Goal: Communication & Community: Participate in discussion

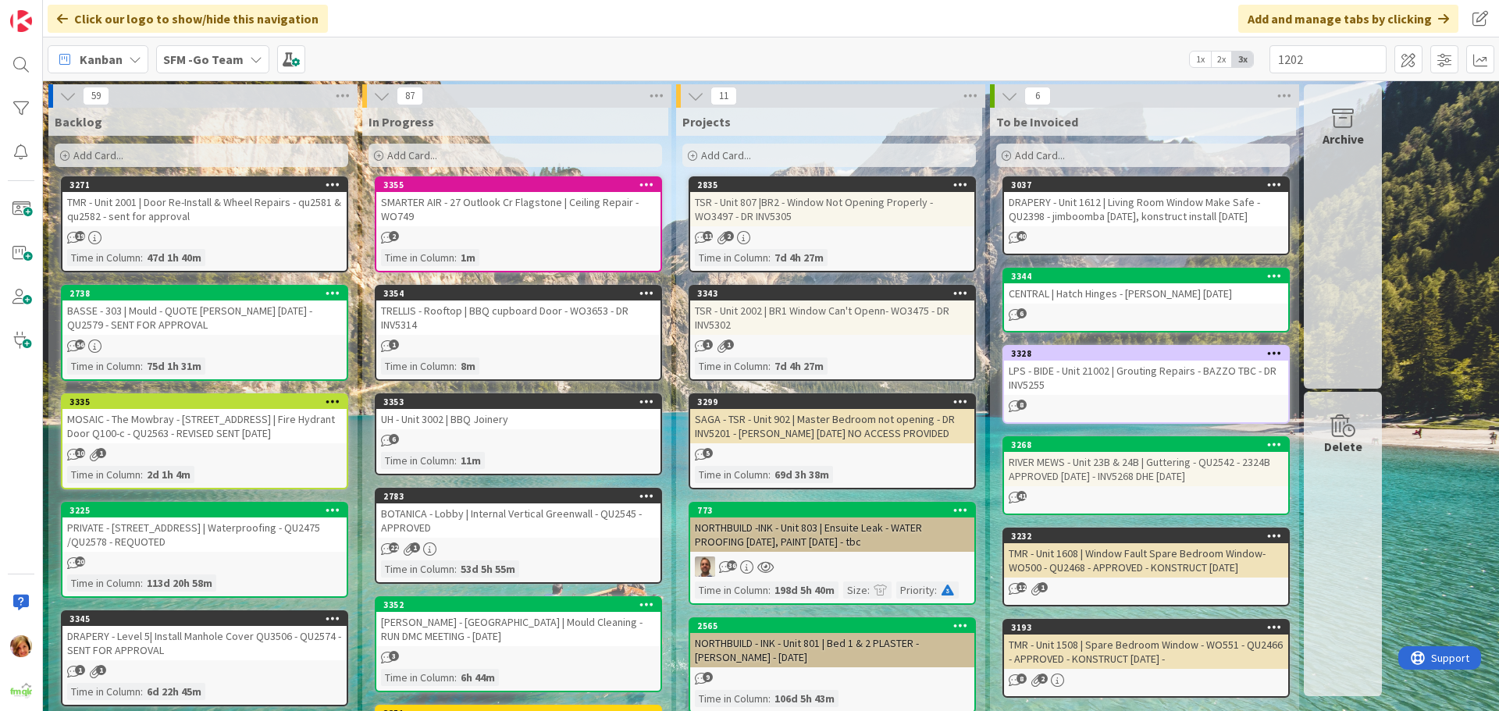
type input "1202"
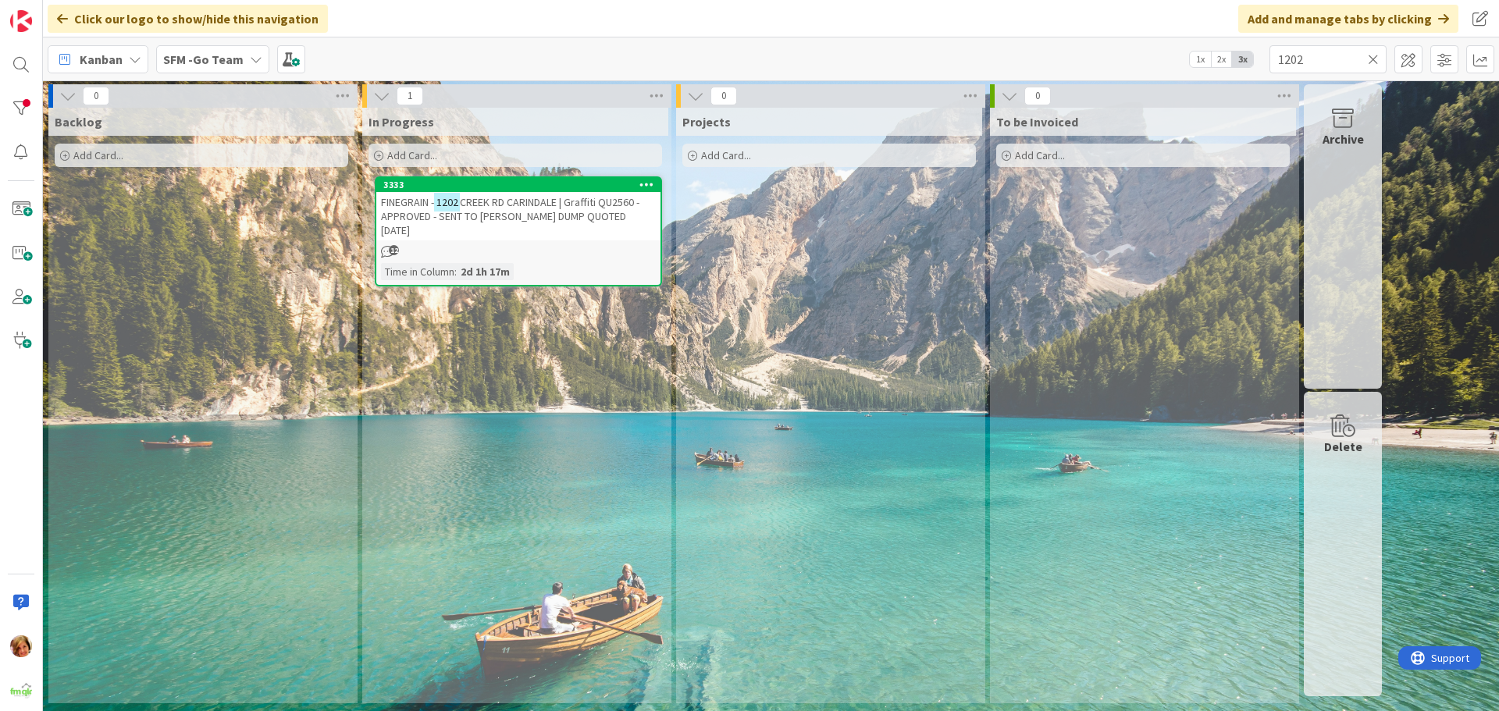
click at [569, 208] on span "CREEK RD CARINDALE | Graffiti QU2560 - APPROVED - SENT TO [PERSON_NAME] DUMP QU…" at bounding box center [510, 216] width 258 height 42
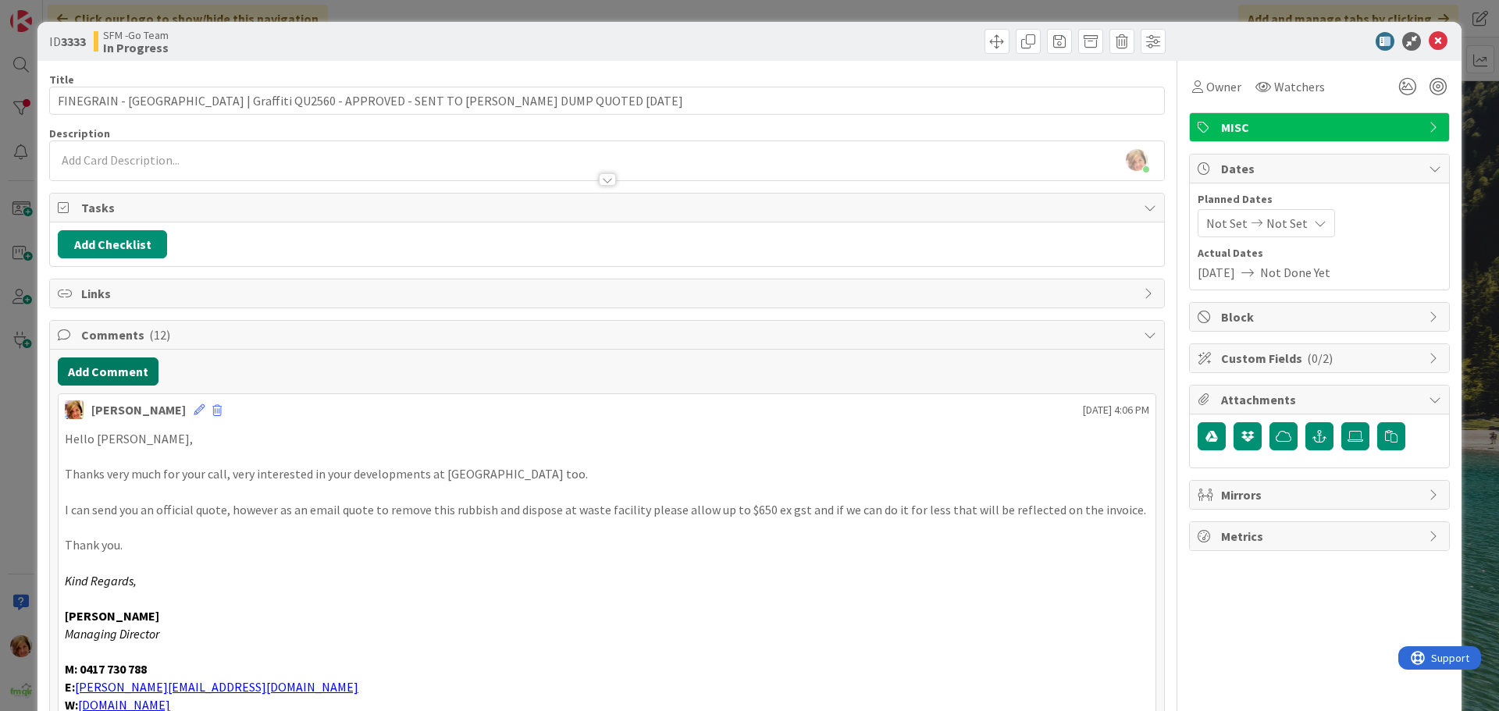
click at [103, 376] on button "Add Comment" at bounding box center [108, 372] width 101 height 28
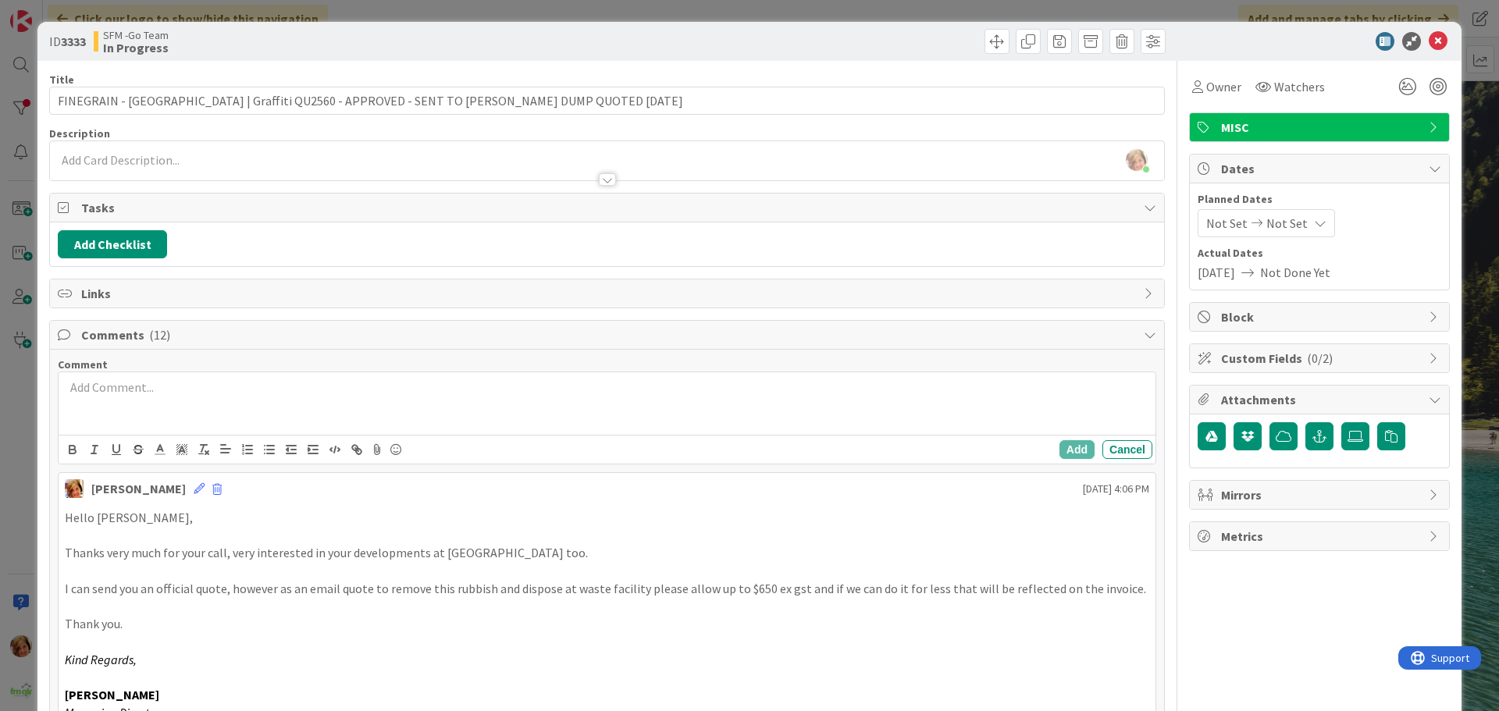
click at [187, 408] on div at bounding box center [607, 403] width 1097 height 62
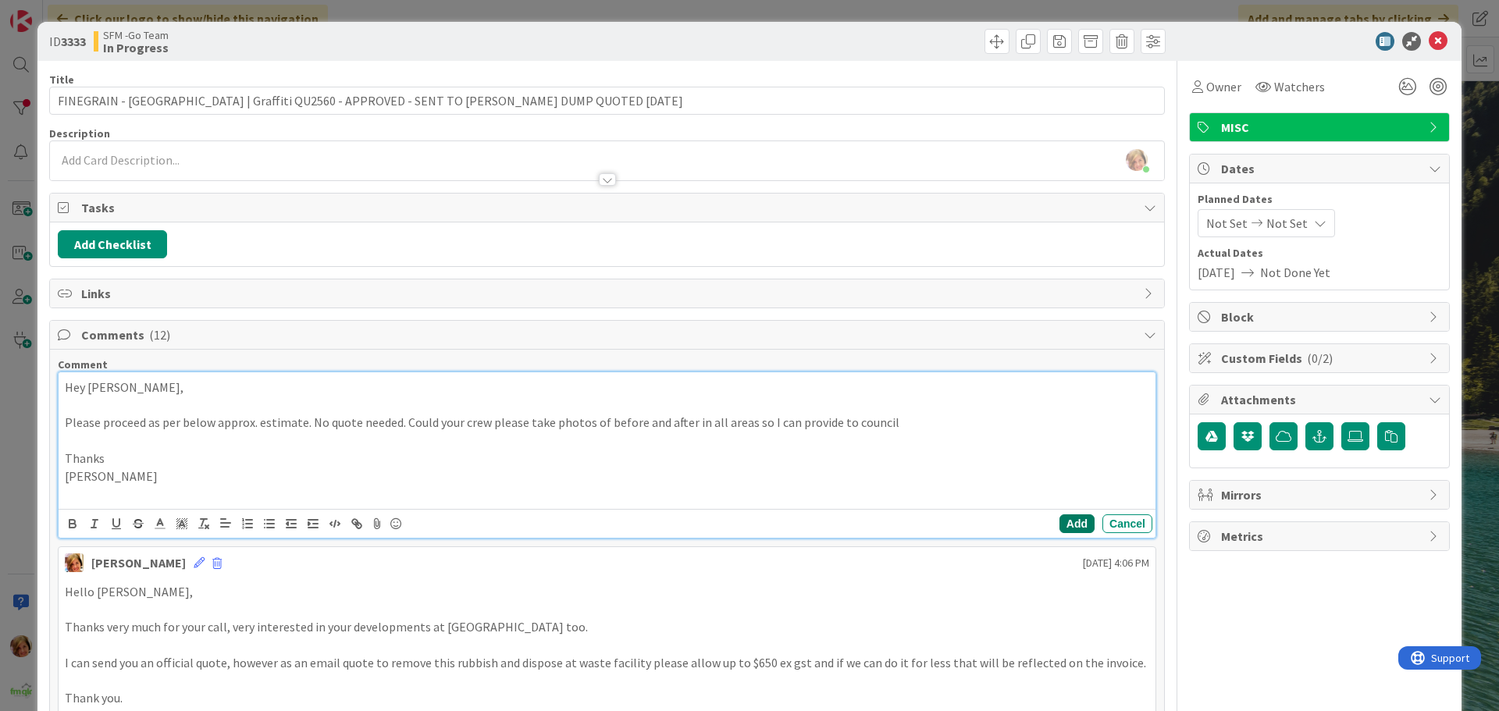
click at [1061, 525] on button "Add" at bounding box center [1076, 523] width 35 height 19
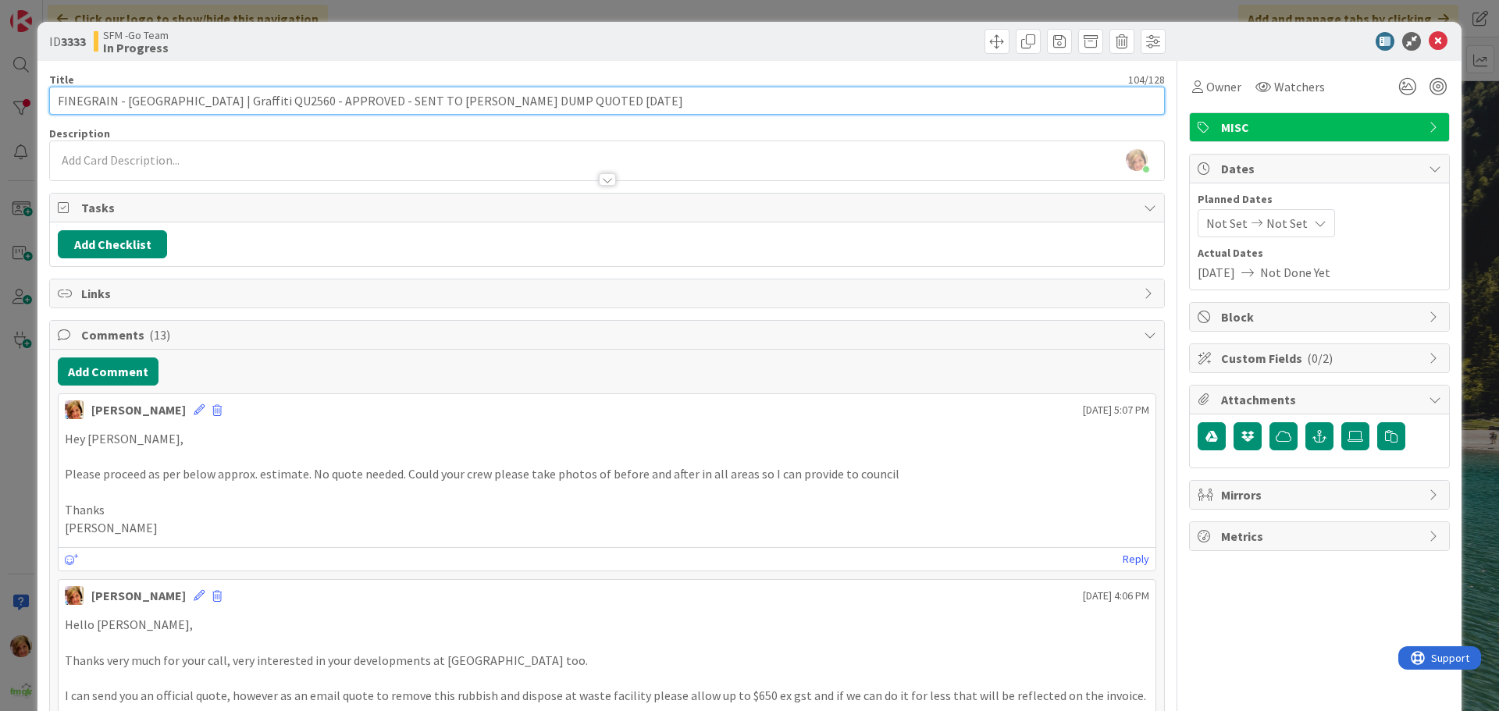
drag, startPoint x: 669, startPoint y: 98, endPoint x: 528, endPoint y: 107, distance: 141.6
click at [528, 107] on input "FINEGRAIN - [GEOGRAPHIC_DATA] | Graffiti QU2560 - APPROVED - SENT TO [PERSON_NA…" at bounding box center [607, 101] width 1116 height 28
type input "FINEGRAIN - [GEOGRAPHIC_DATA] | Graffiti QU2560 - APPROVED - SENT TO [PERSON_NA…"
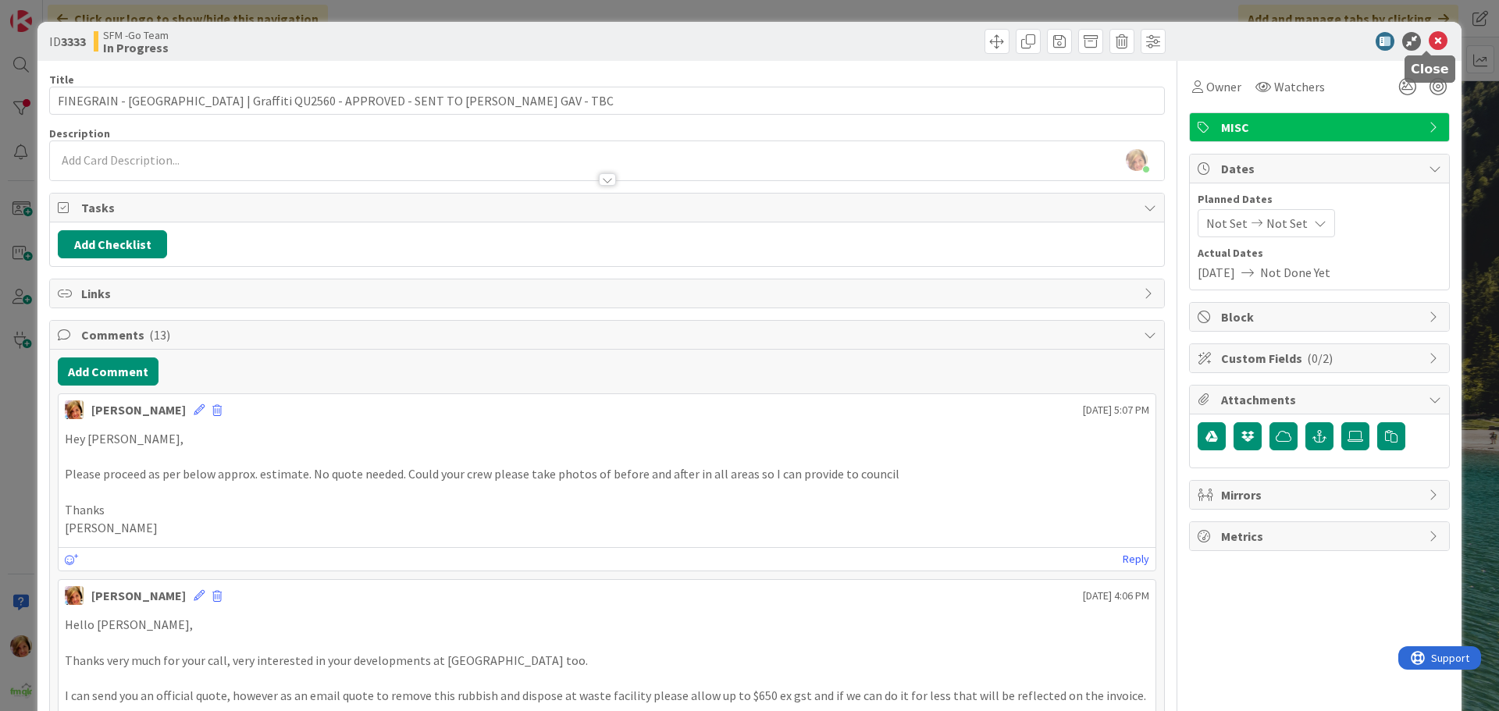
click at [1429, 41] on icon at bounding box center [1438, 41] width 19 height 19
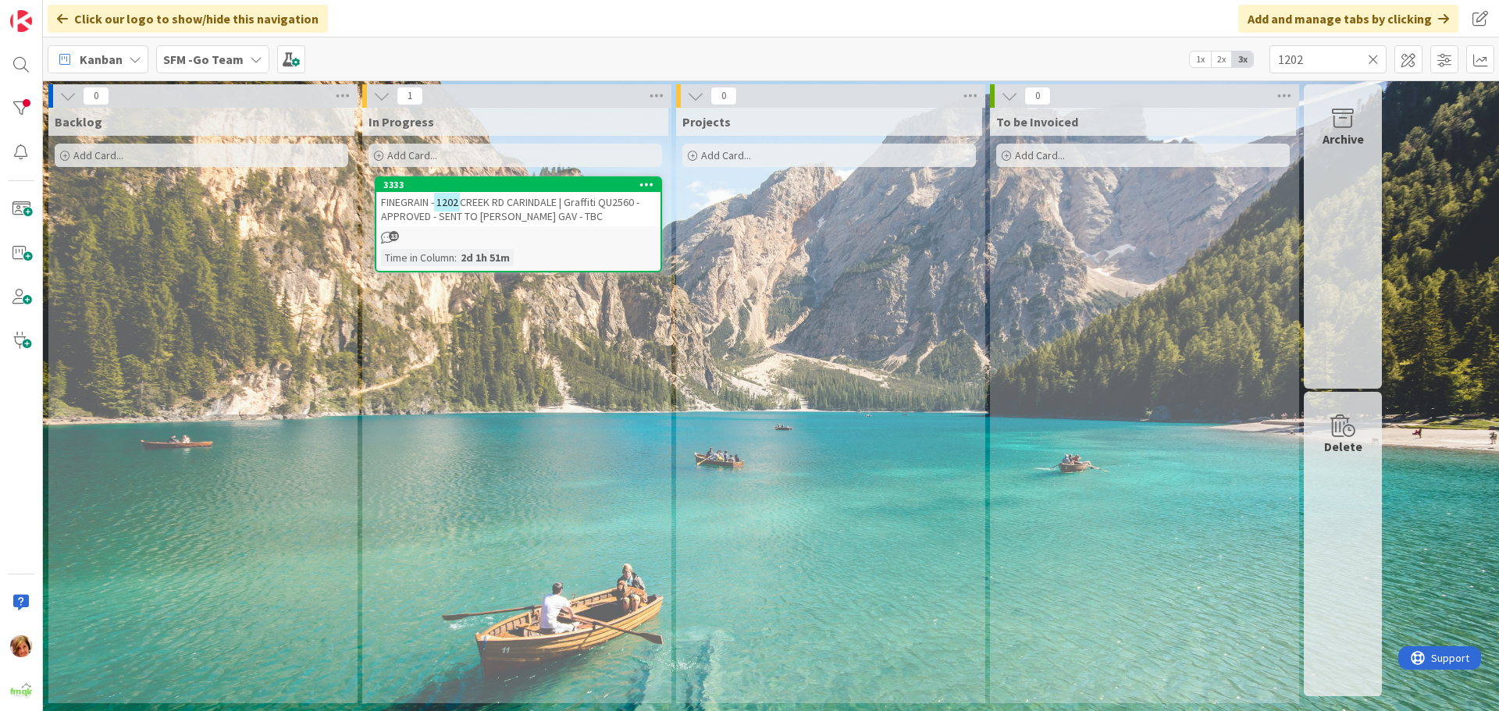
click at [1377, 59] on icon at bounding box center [1373, 59] width 11 height 14
click at [1377, 59] on input "text" at bounding box center [1327, 59] width 117 height 28
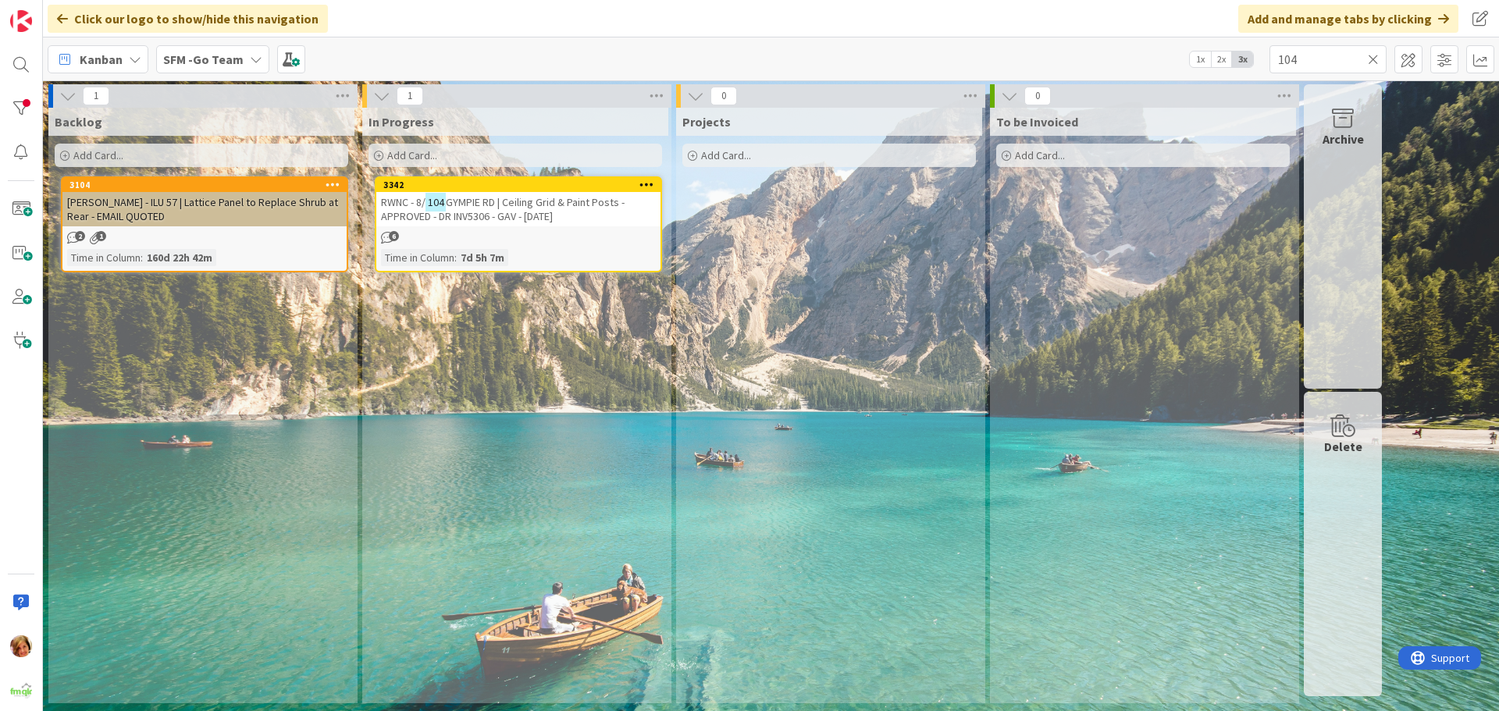
click at [494, 206] on span "GYMPIE RD | Ceiling Grid & Paint Posts - APPROVED - DR INV5306 - GAV - [DATE]" at bounding box center [503, 209] width 244 height 28
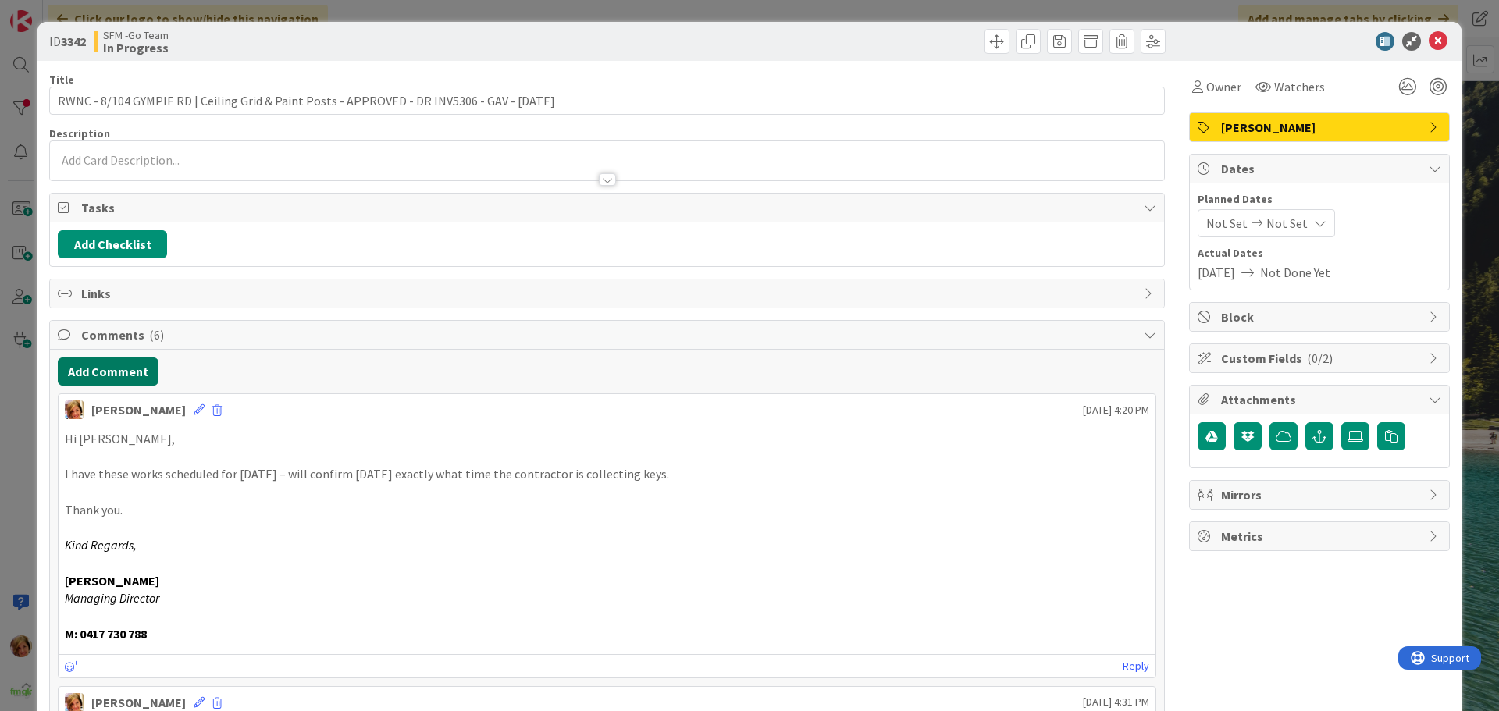
click at [111, 382] on button "Add Comment" at bounding box center [108, 372] width 101 height 28
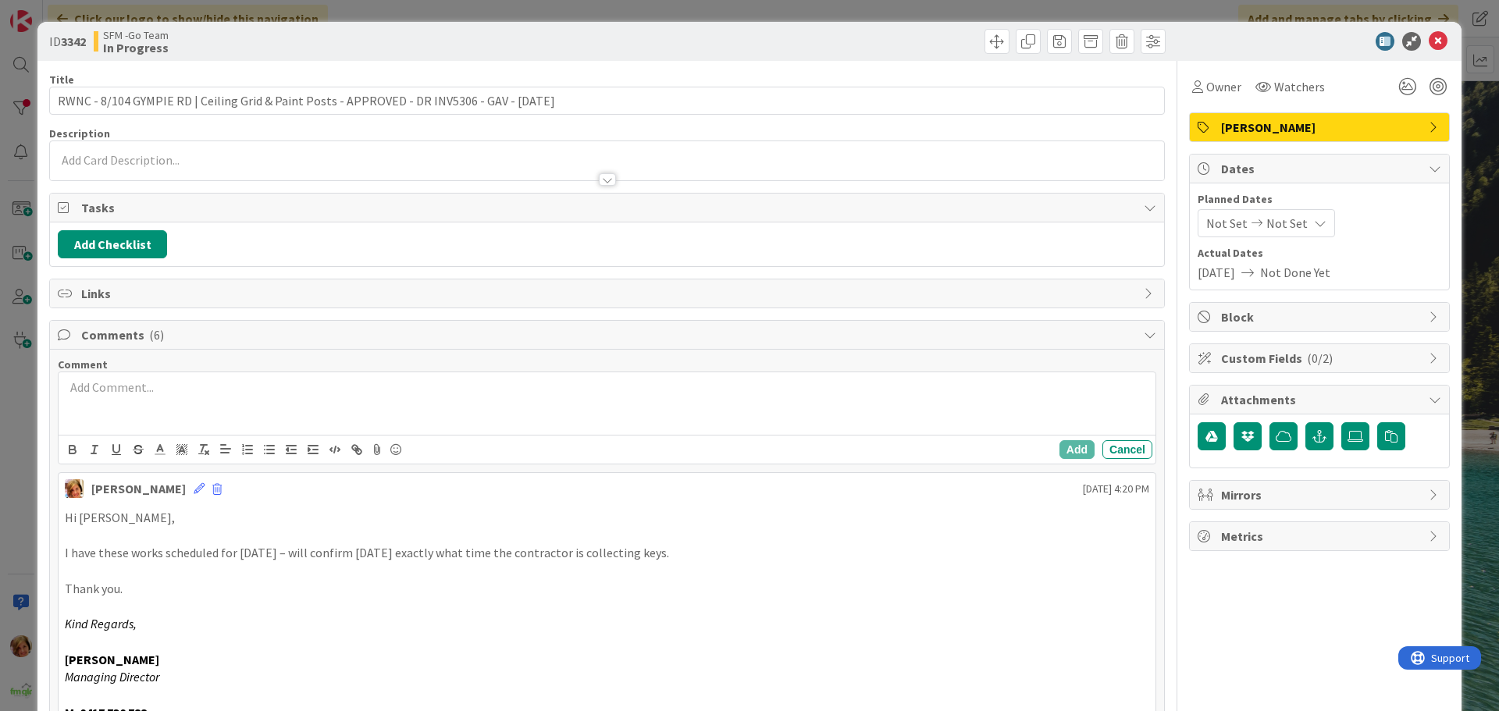
click at [137, 415] on div at bounding box center [607, 403] width 1097 height 62
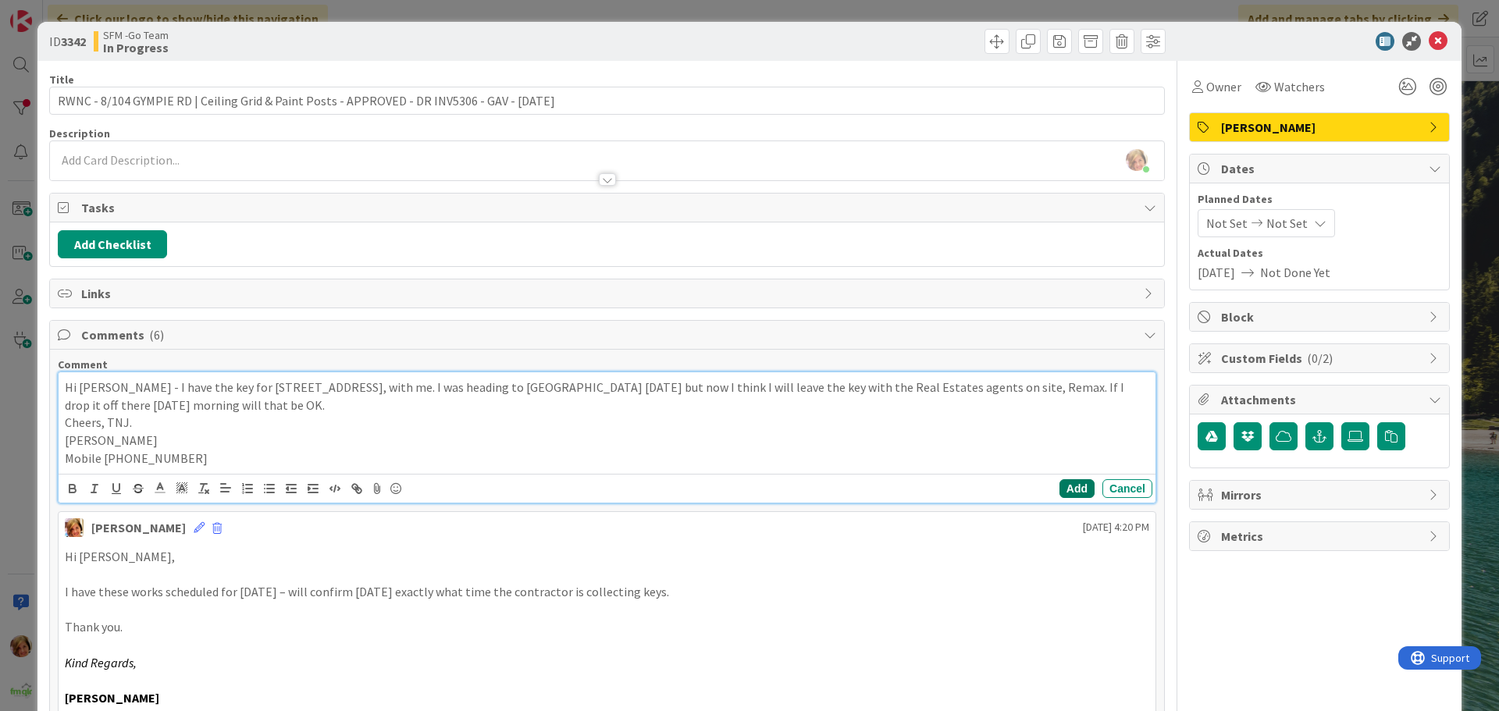
click at [1059, 490] on button "Add" at bounding box center [1076, 488] width 35 height 19
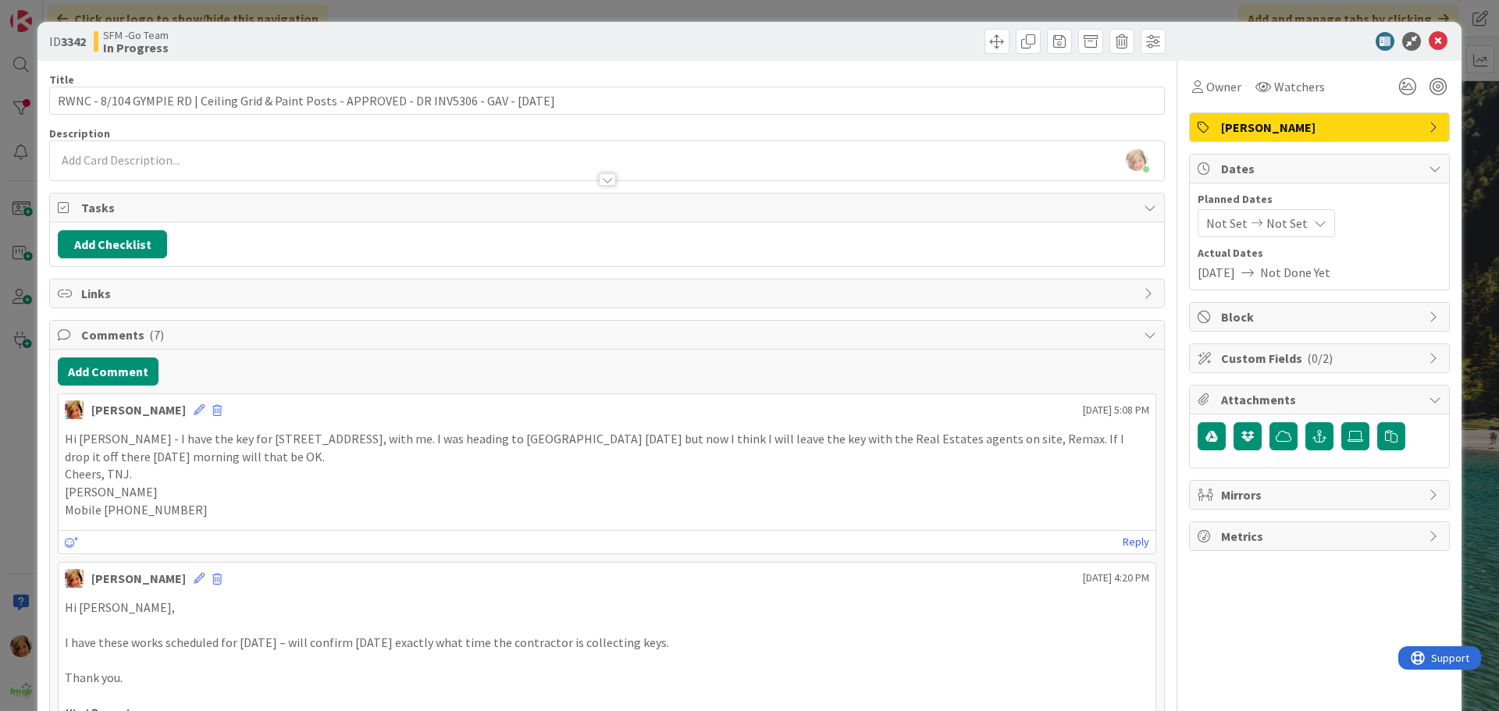
click at [619, 41] on div at bounding box center [888, 41] width 554 height 25
click at [1430, 37] on icon at bounding box center [1438, 41] width 19 height 19
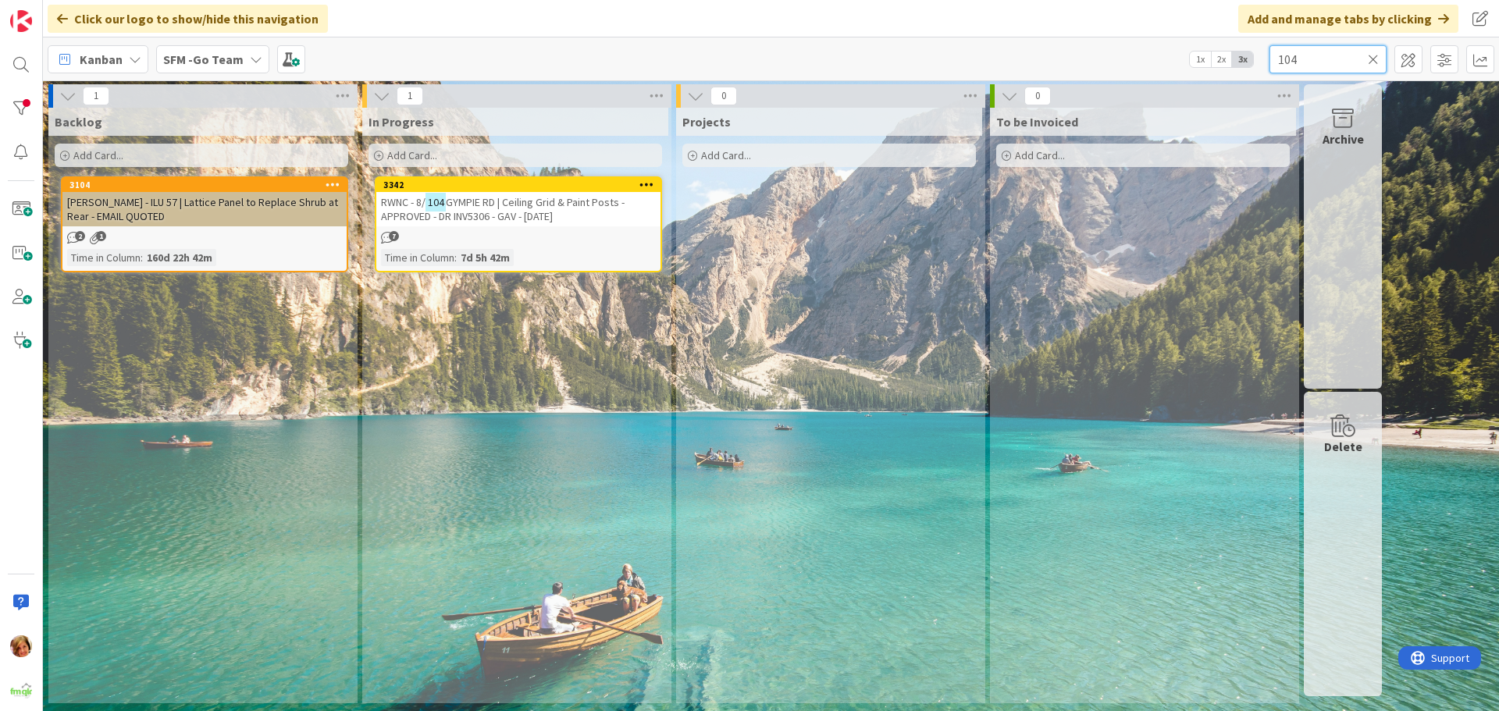
click at [1325, 63] on input "104" at bounding box center [1327, 59] width 117 height 28
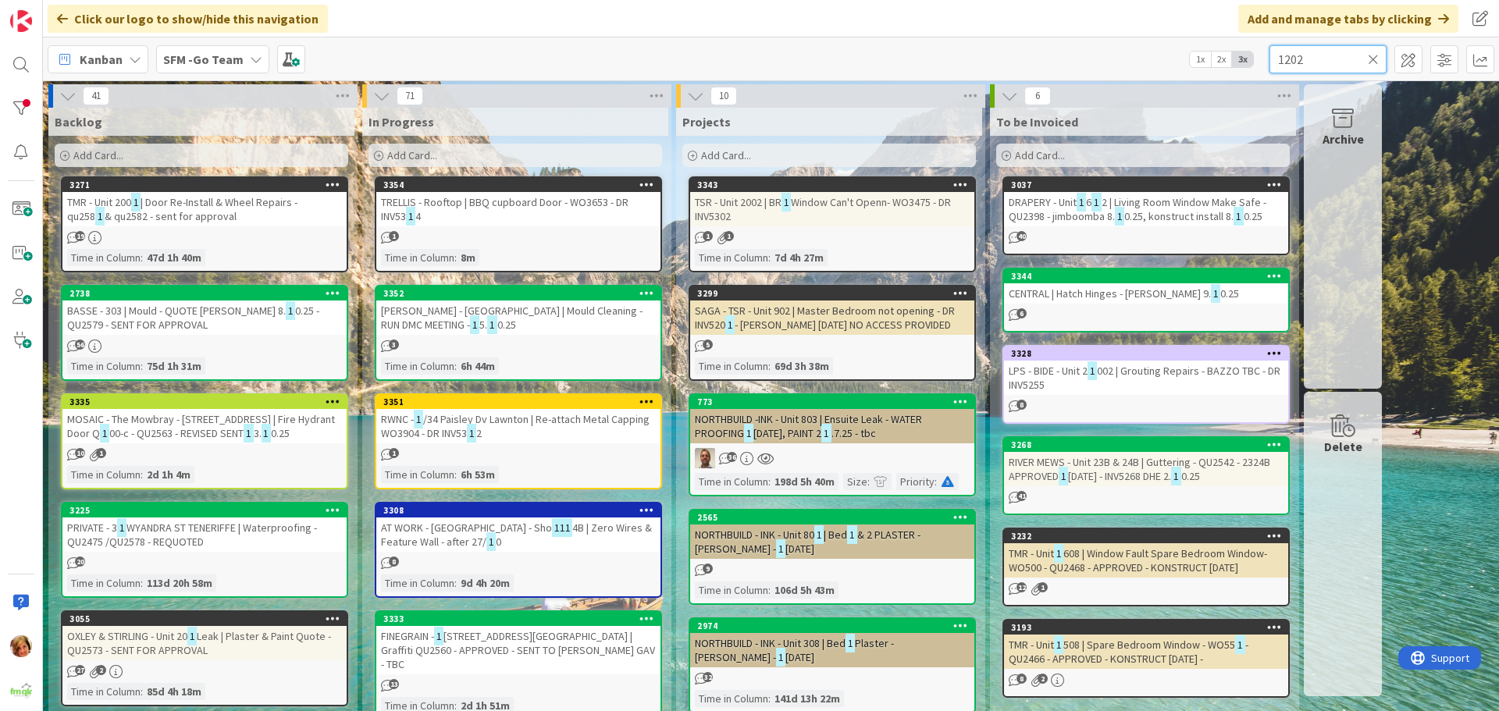
type input "1202"
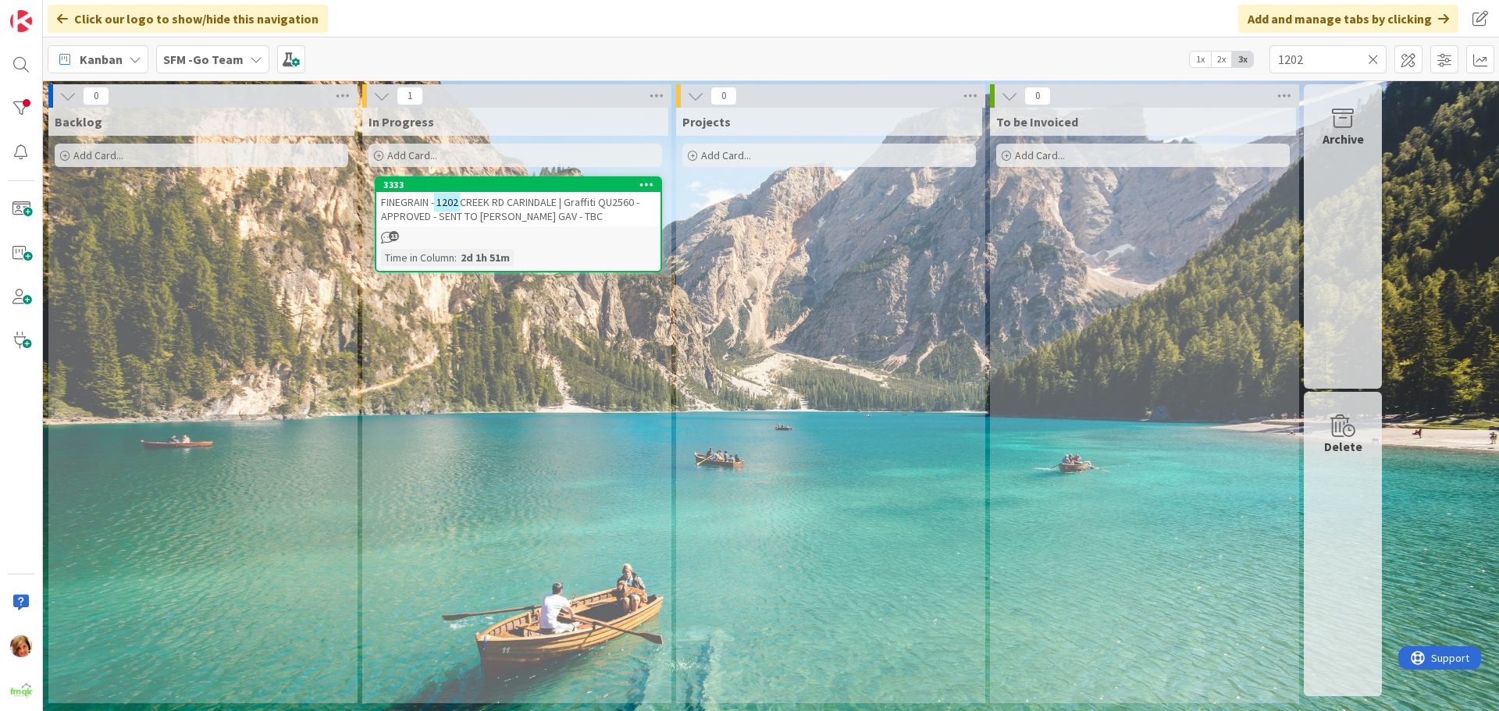
click at [535, 216] on span "CREEK RD CARINDALE | Graffiti QU2560 - APPROVED - SENT TO [PERSON_NAME] GAV - T…" at bounding box center [510, 209] width 258 height 28
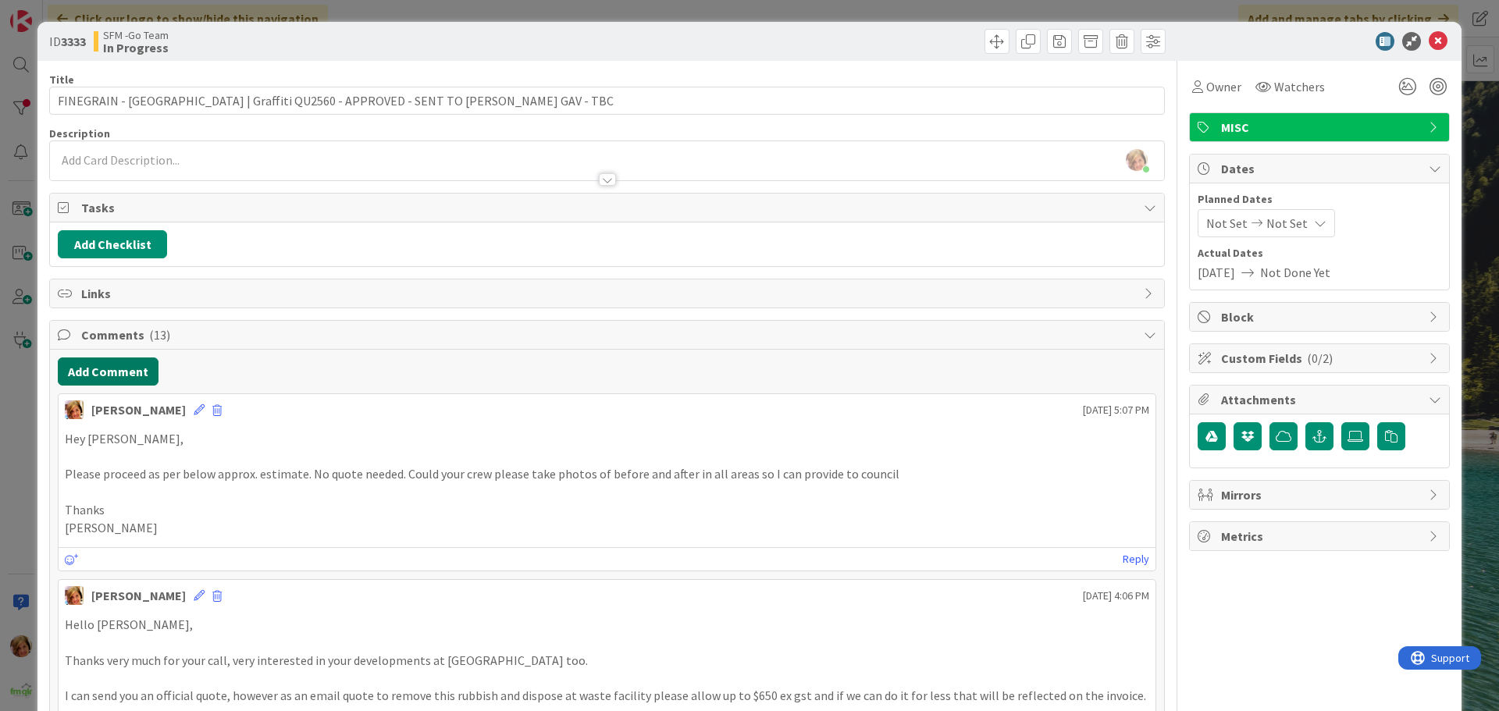
click at [119, 382] on button "Add Comment" at bounding box center [108, 372] width 101 height 28
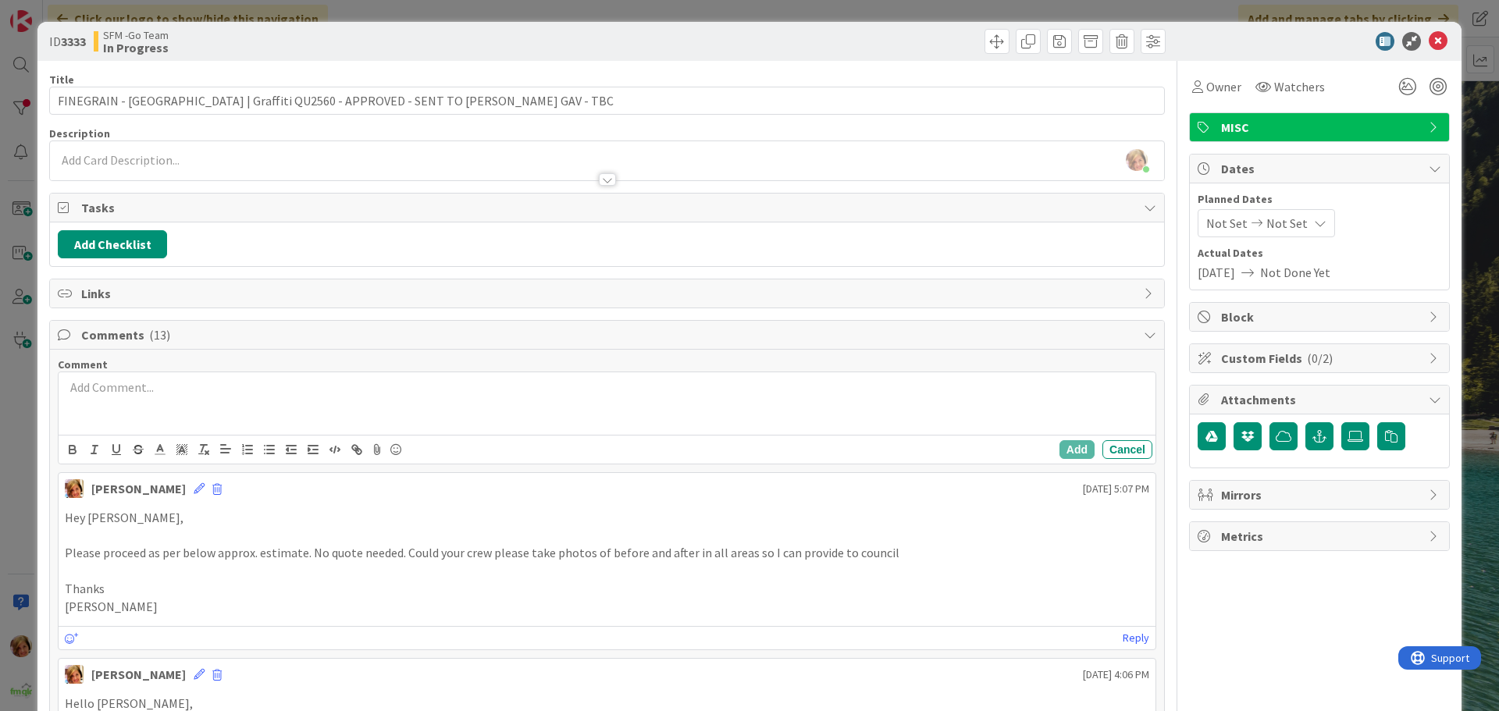
click at [178, 399] on div at bounding box center [607, 403] width 1097 height 62
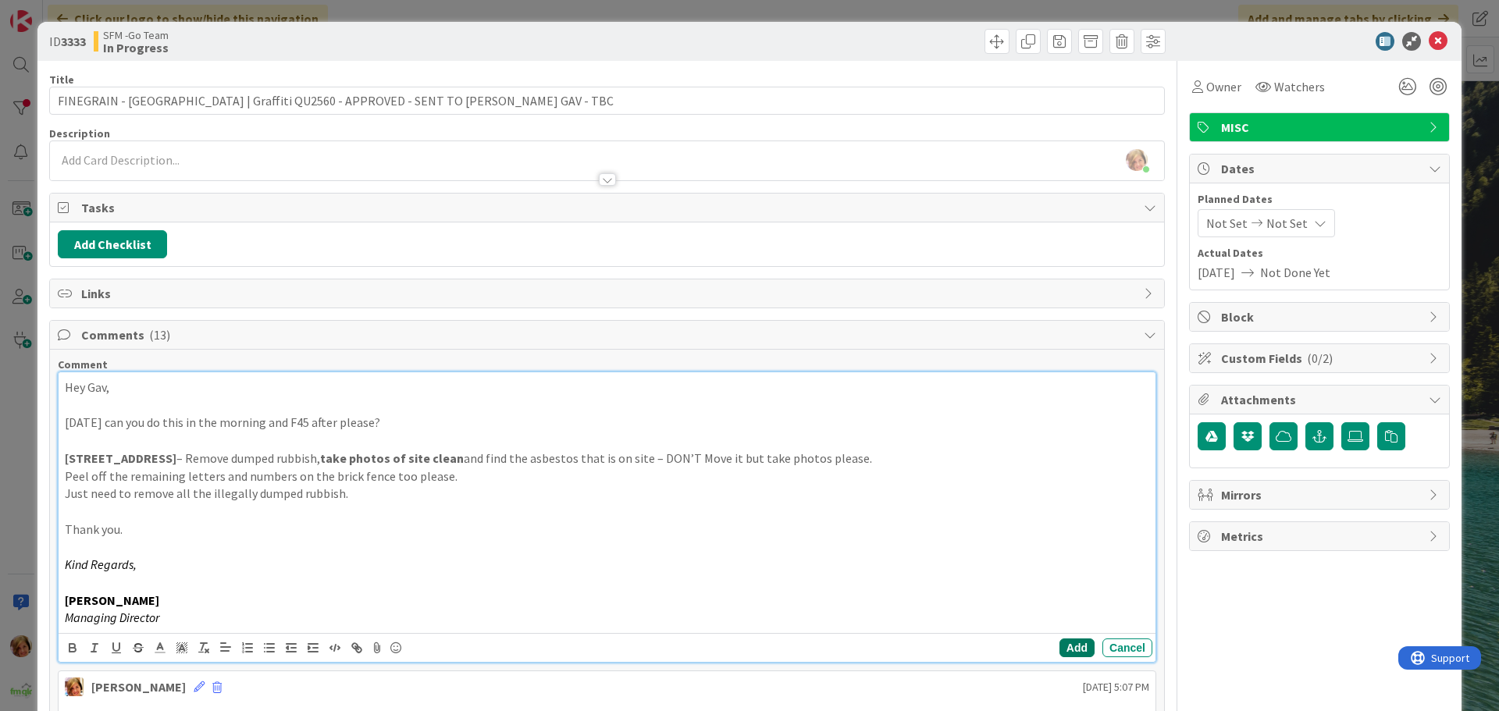
click at [1073, 643] on button "Add" at bounding box center [1076, 648] width 35 height 19
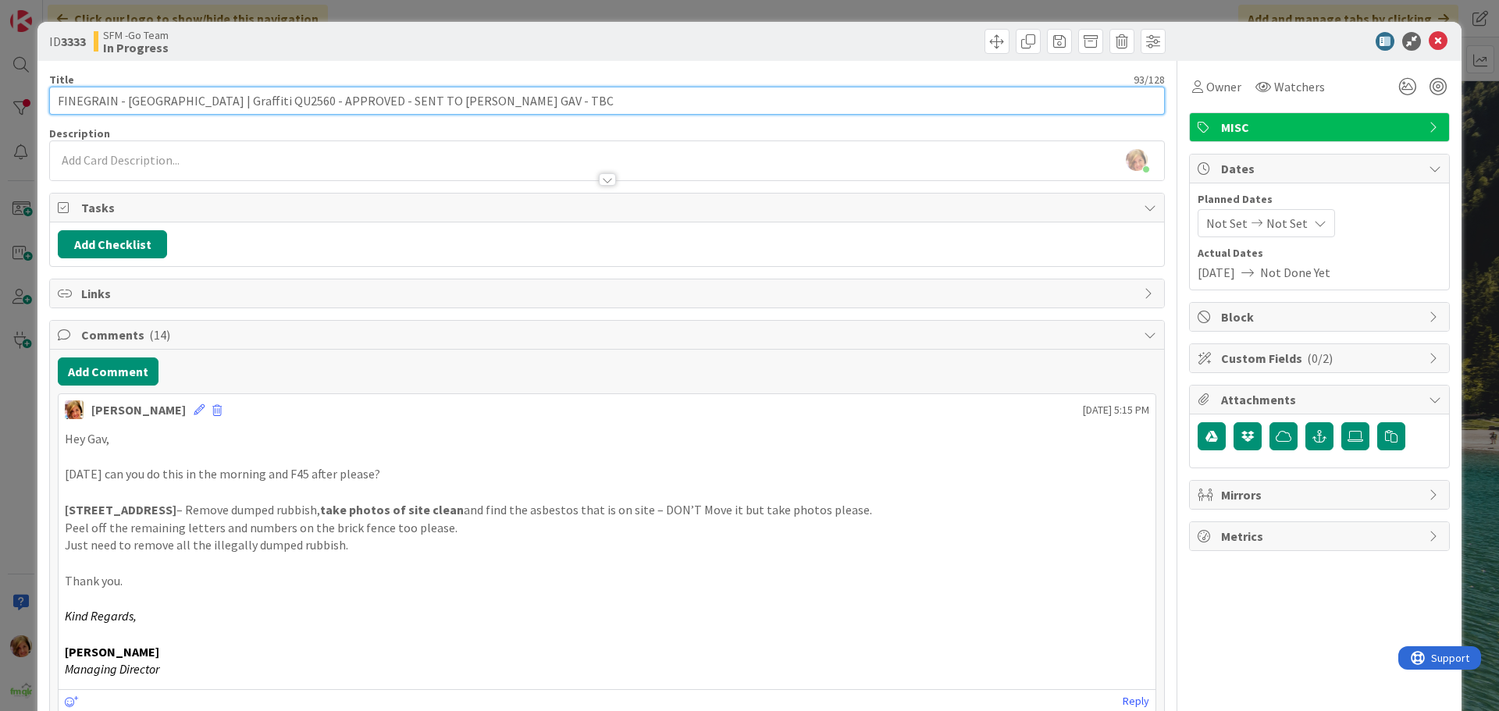
click at [592, 98] on input "FINEGRAIN - [GEOGRAPHIC_DATA] | Graffiti QU2560 - APPROVED - SENT TO [PERSON_NA…" at bounding box center [607, 101] width 1116 height 28
type input "FINEGRAIN - [GEOGRAPHIC_DATA] | Graffiti QU2560 - APPROVED - SENT TO [PERSON_NA…"
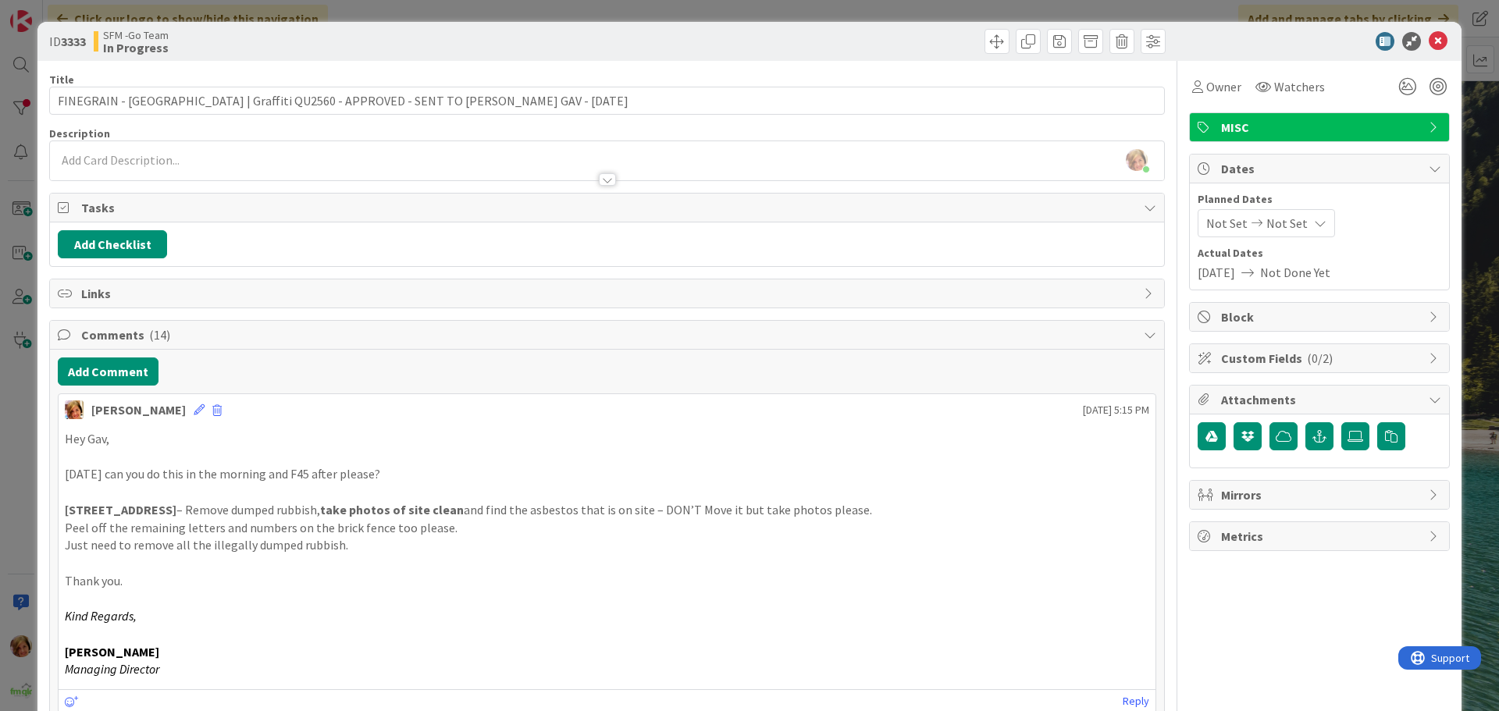
click at [678, 44] on div at bounding box center [888, 41] width 554 height 25
click at [1435, 43] on icon at bounding box center [1438, 41] width 19 height 19
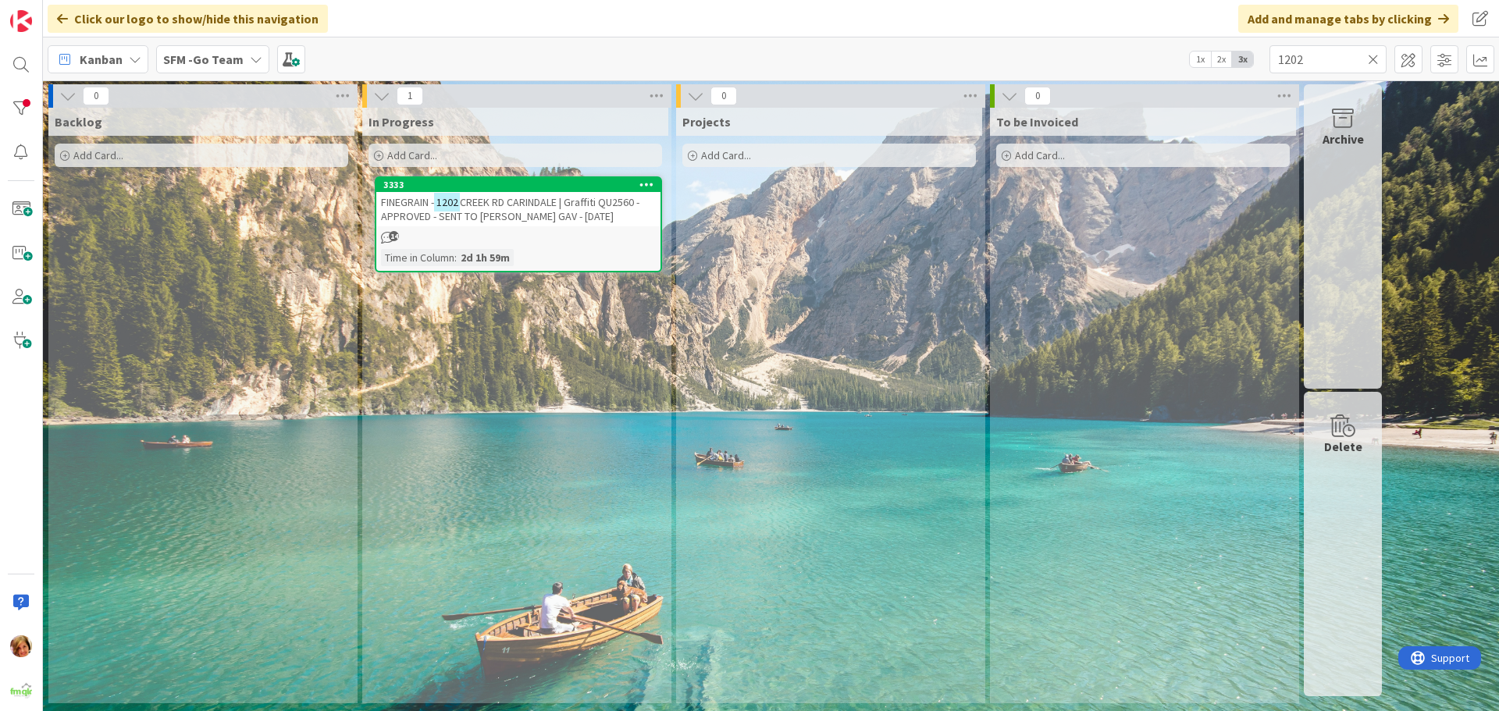
click at [1371, 59] on icon at bounding box center [1373, 59] width 11 height 14
click at [1371, 59] on input "text" at bounding box center [1327, 59] width 117 height 28
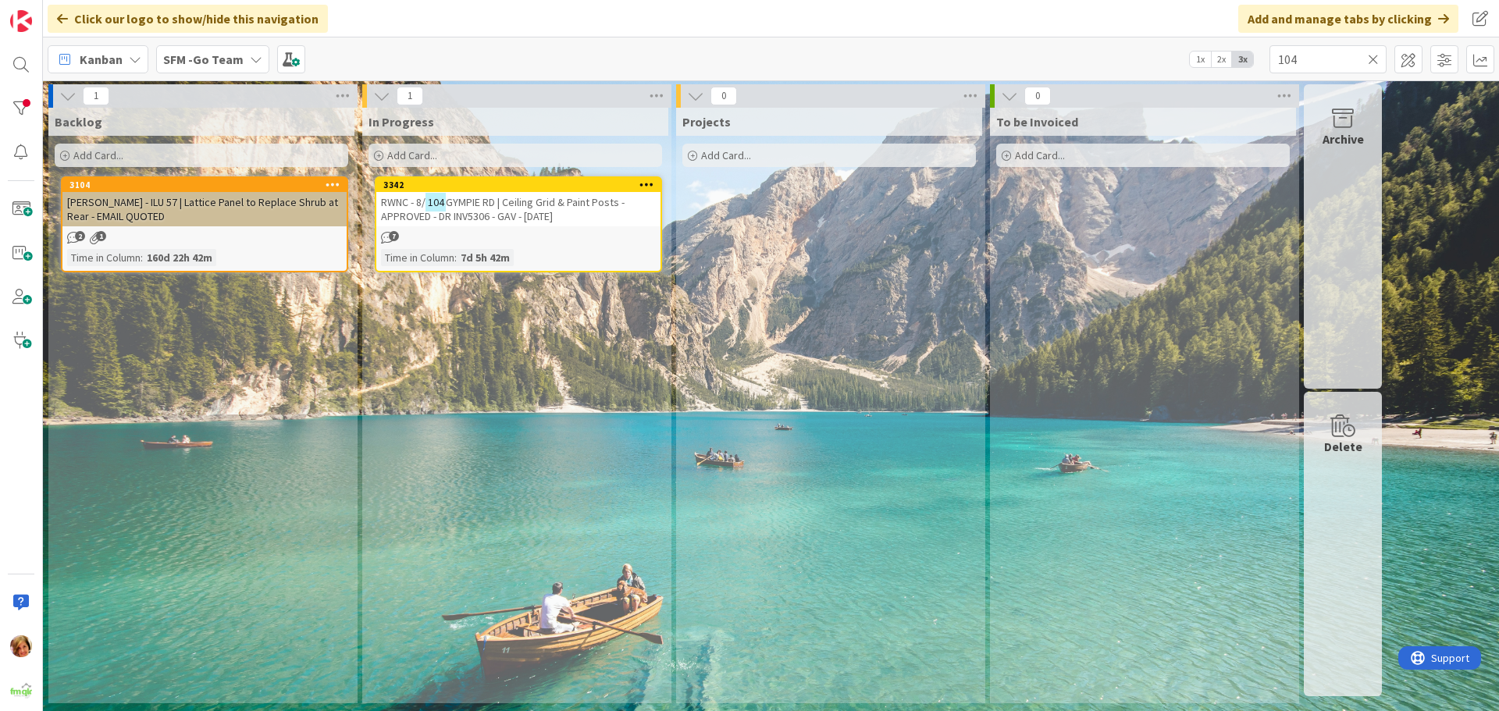
click at [480, 199] on span "GYMPIE RD | Ceiling Grid & Paint Posts - APPROVED - DR INV5306 - GAV - [DATE]" at bounding box center [503, 209] width 244 height 28
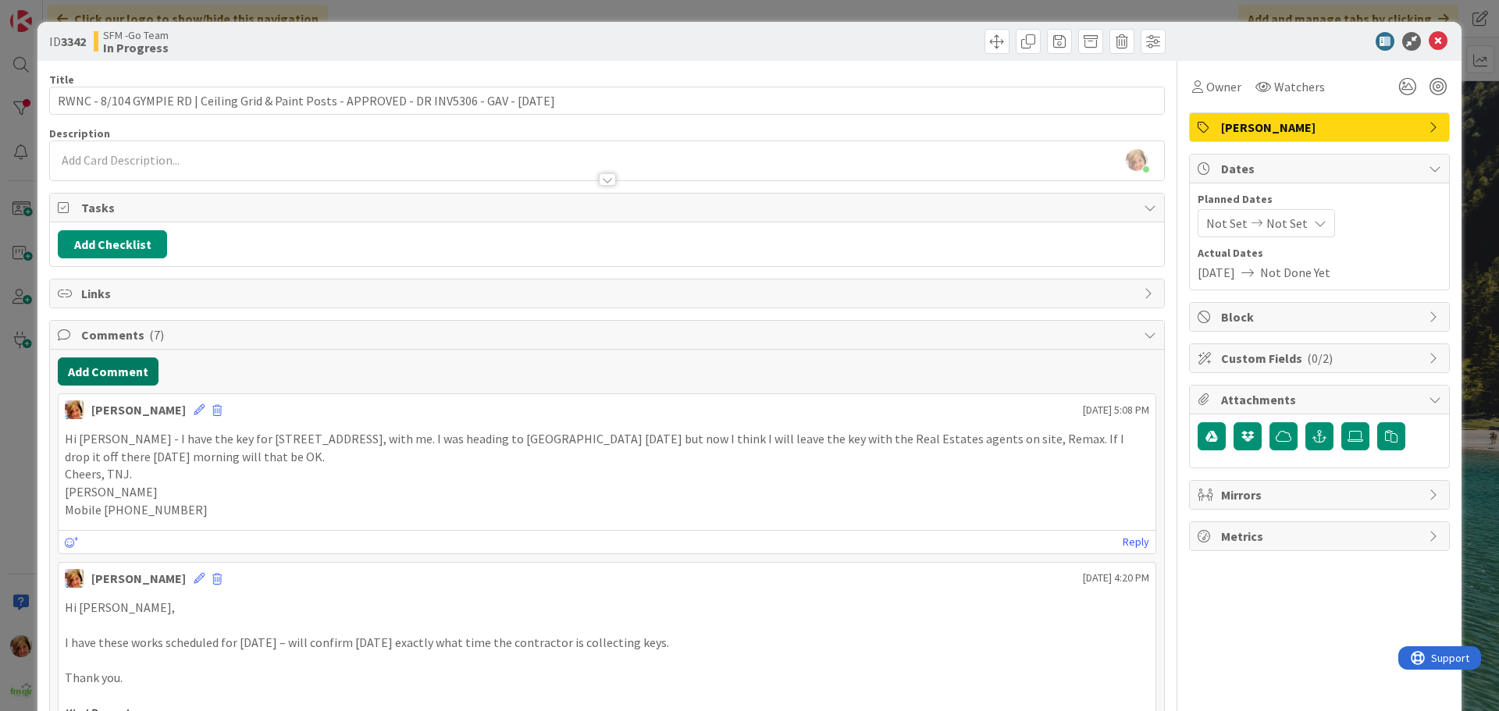
click at [101, 381] on button "Add Comment" at bounding box center [108, 372] width 101 height 28
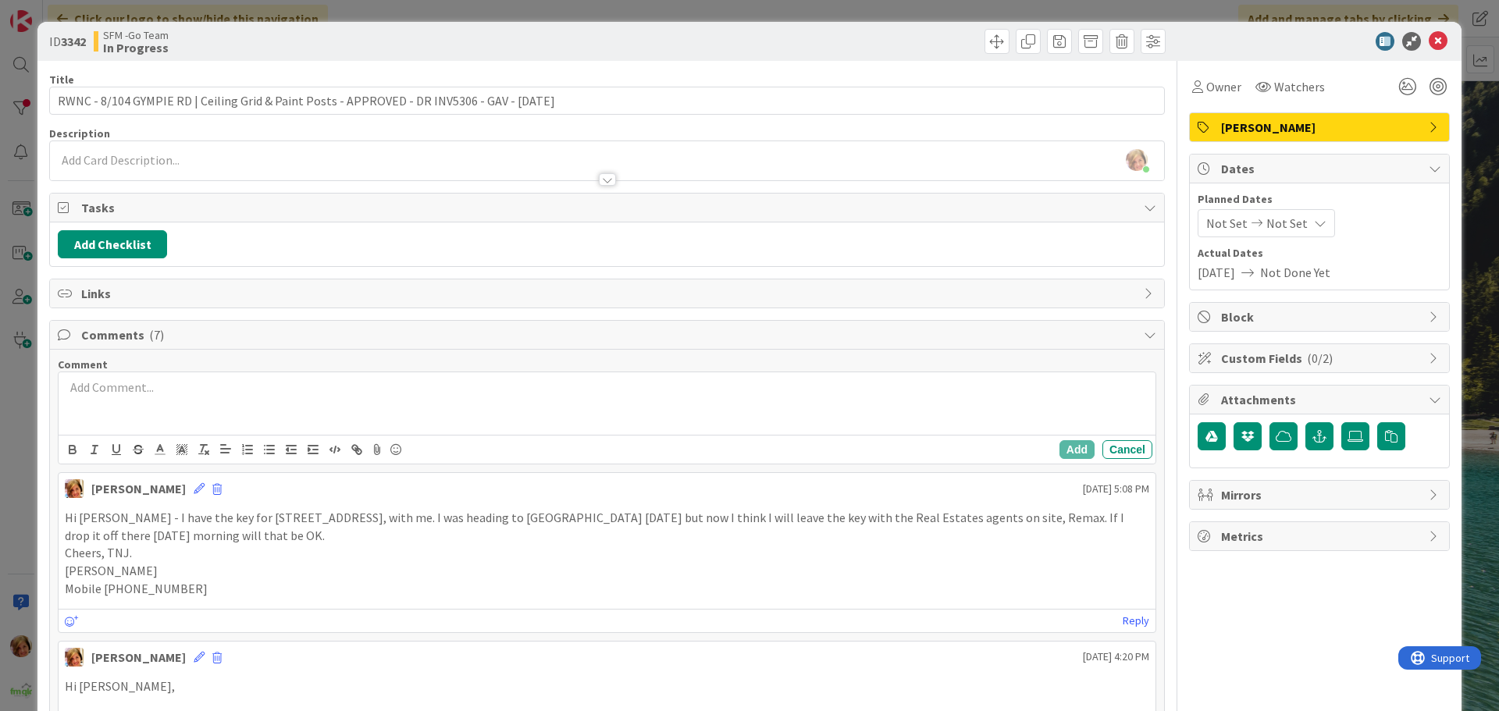
click at [166, 404] on div at bounding box center [607, 403] width 1097 height 62
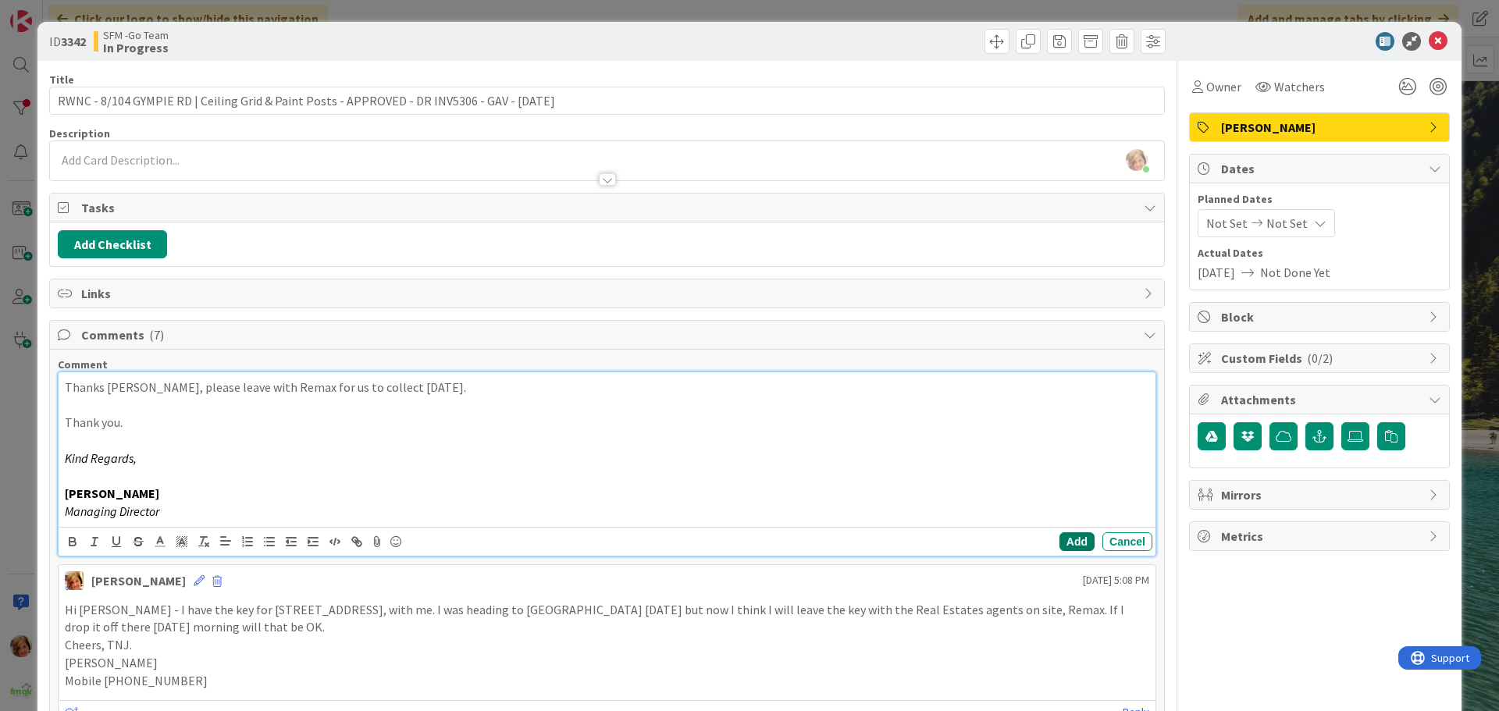
click at [1059, 540] on button "Add" at bounding box center [1076, 541] width 35 height 19
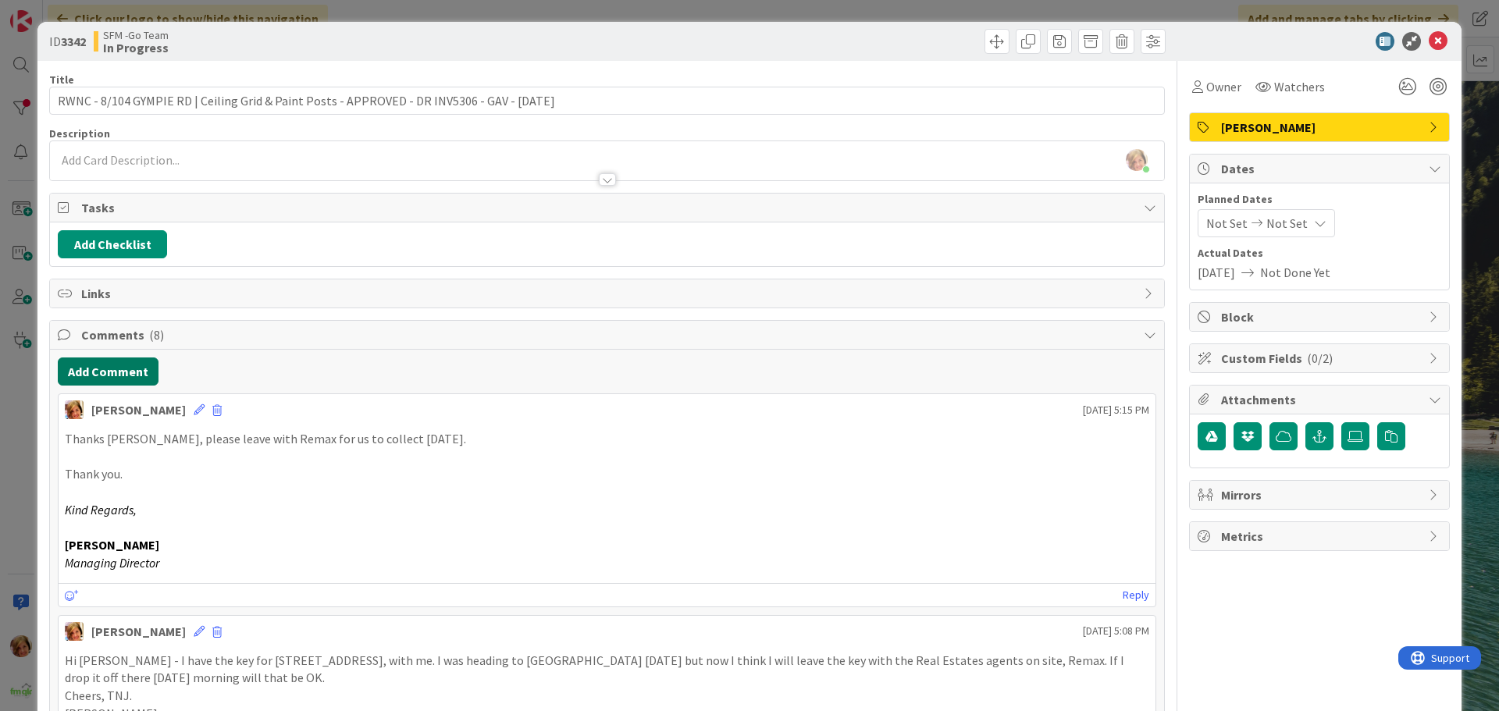
click at [120, 365] on button "Add Comment" at bounding box center [108, 372] width 101 height 28
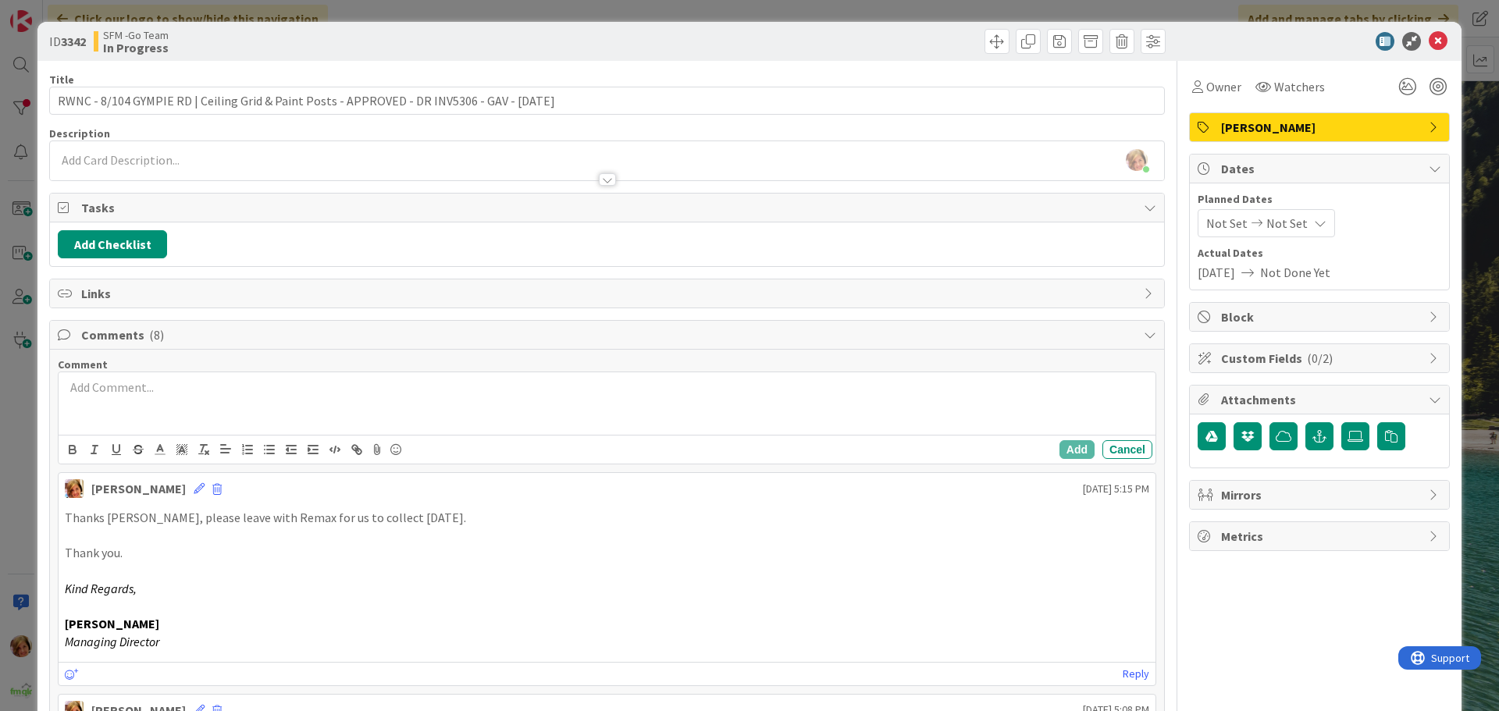
click at [155, 407] on div at bounding box center [607, 403] width 1097 height 62
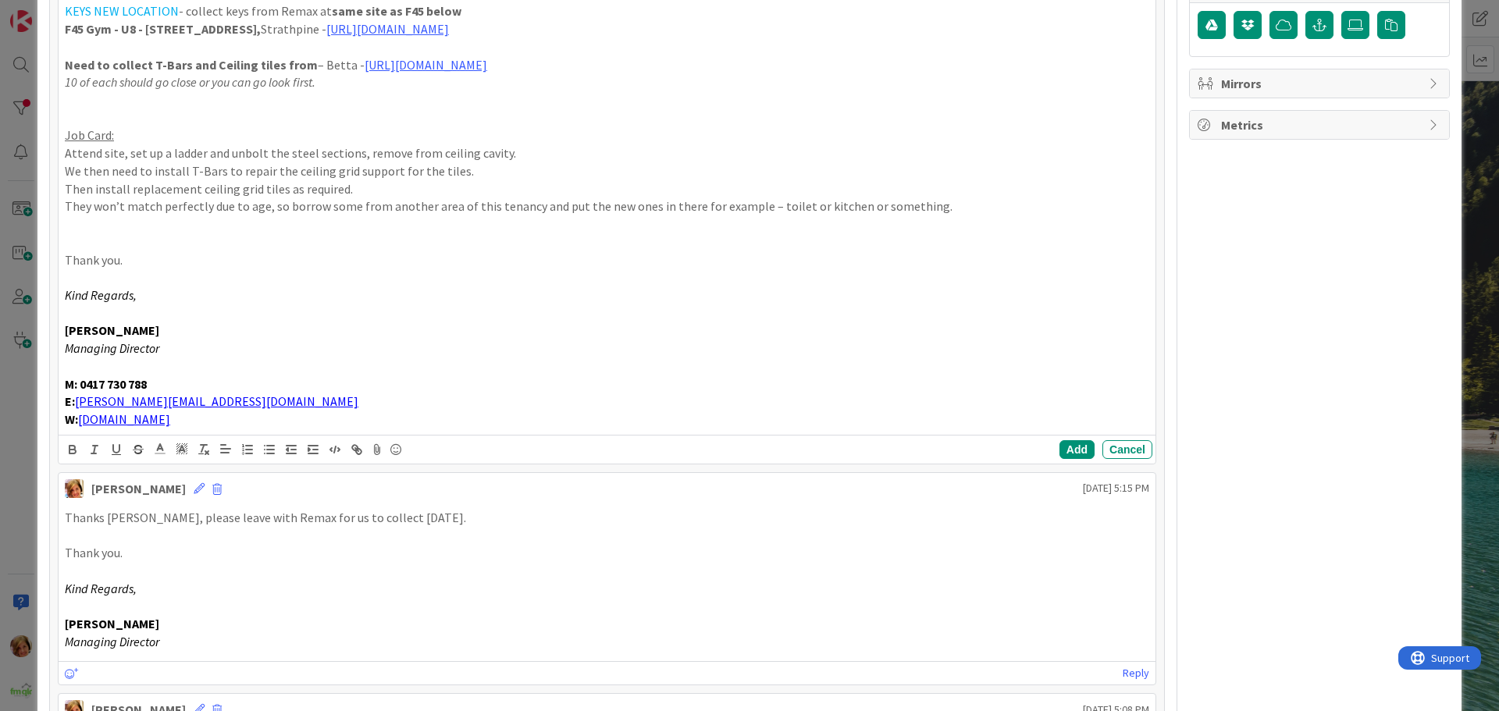
scroll to position [440, 0]
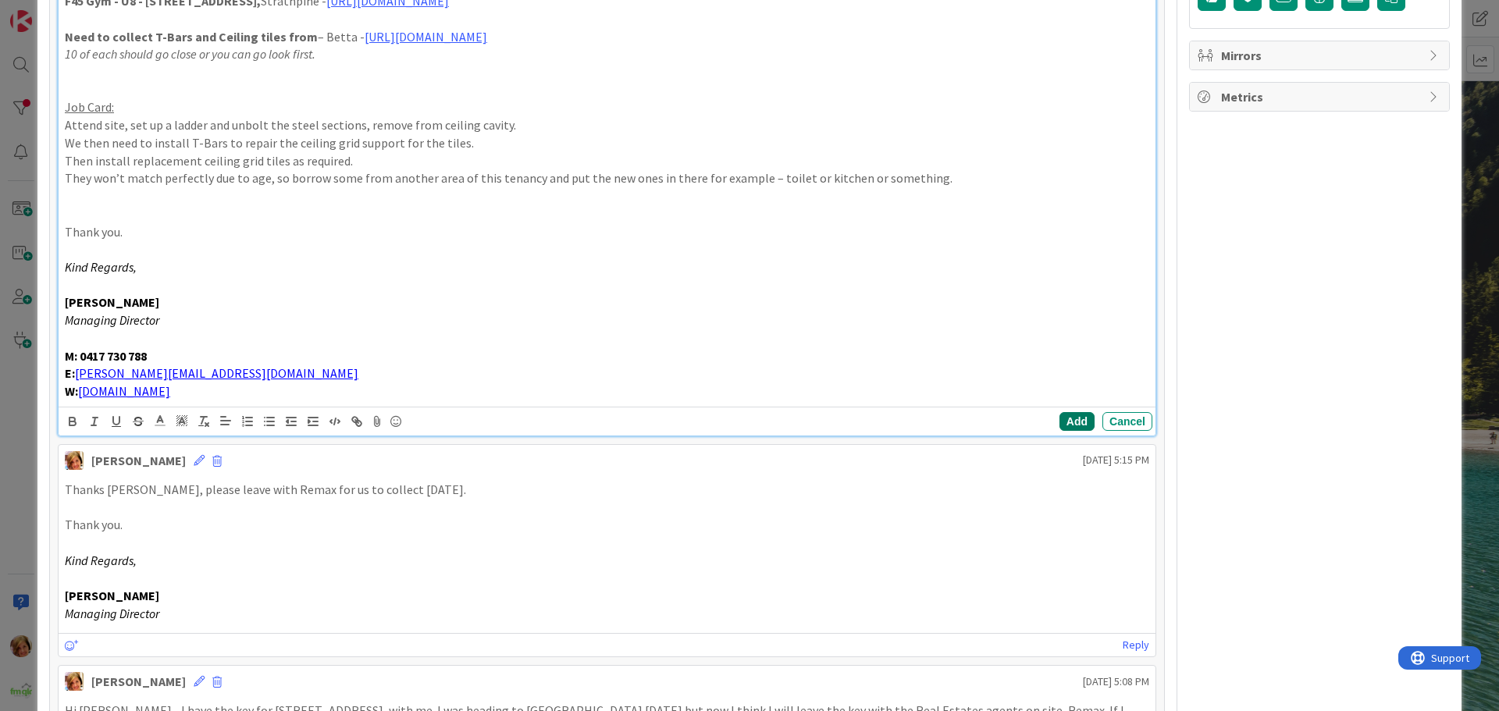
click at [1067, 418] on button "Add" at bounding box center [1076, 421] width 35 height 19
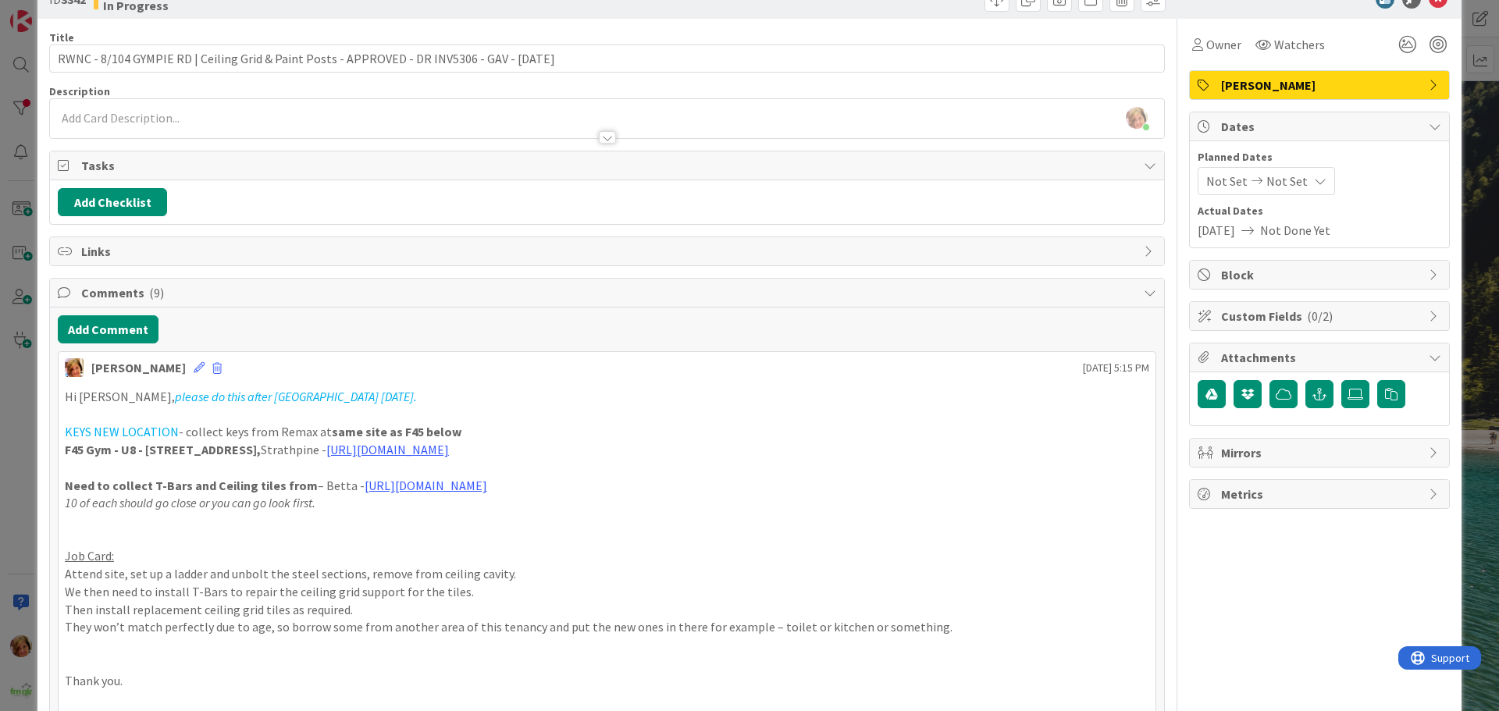
scroll to position [0, 0]
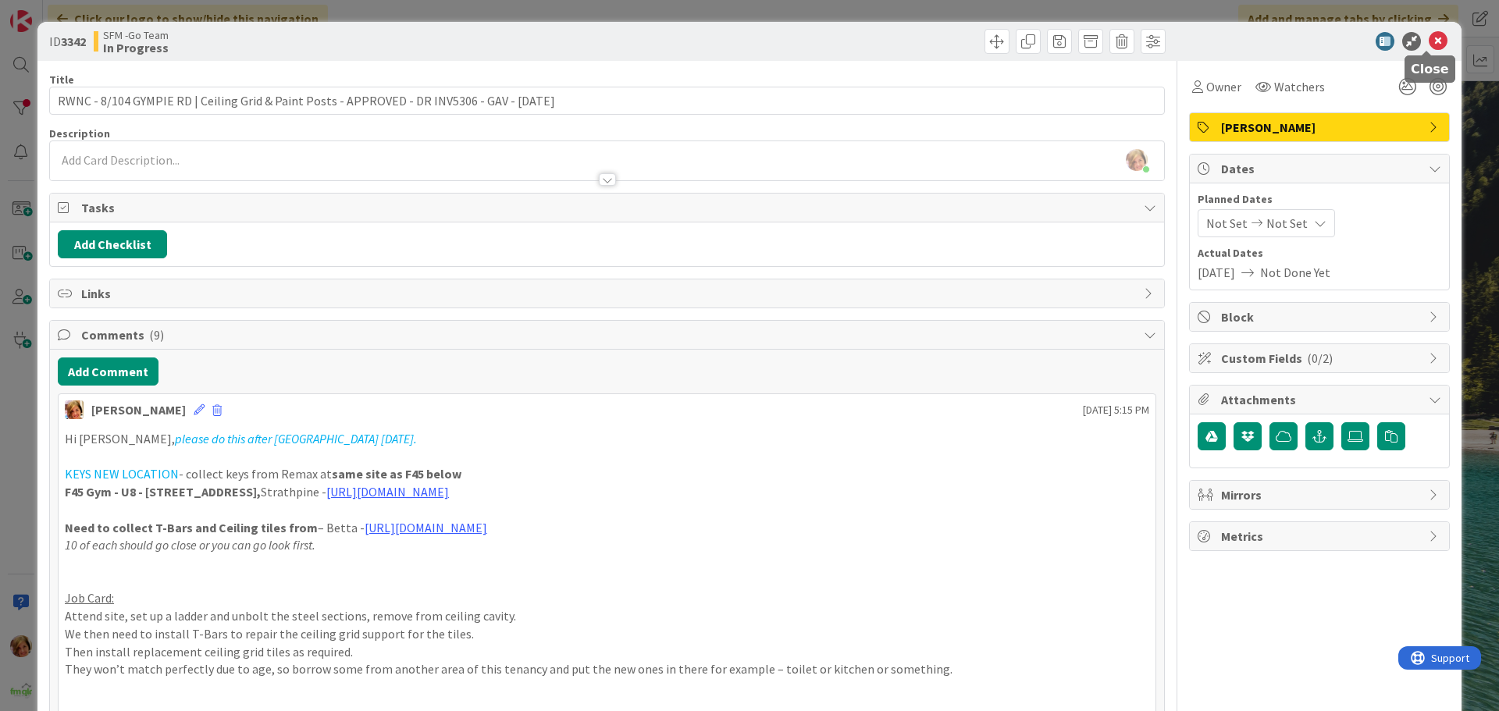
click at [1429, 44] on icon at bounding box center [1438, 41] width 19 height 19
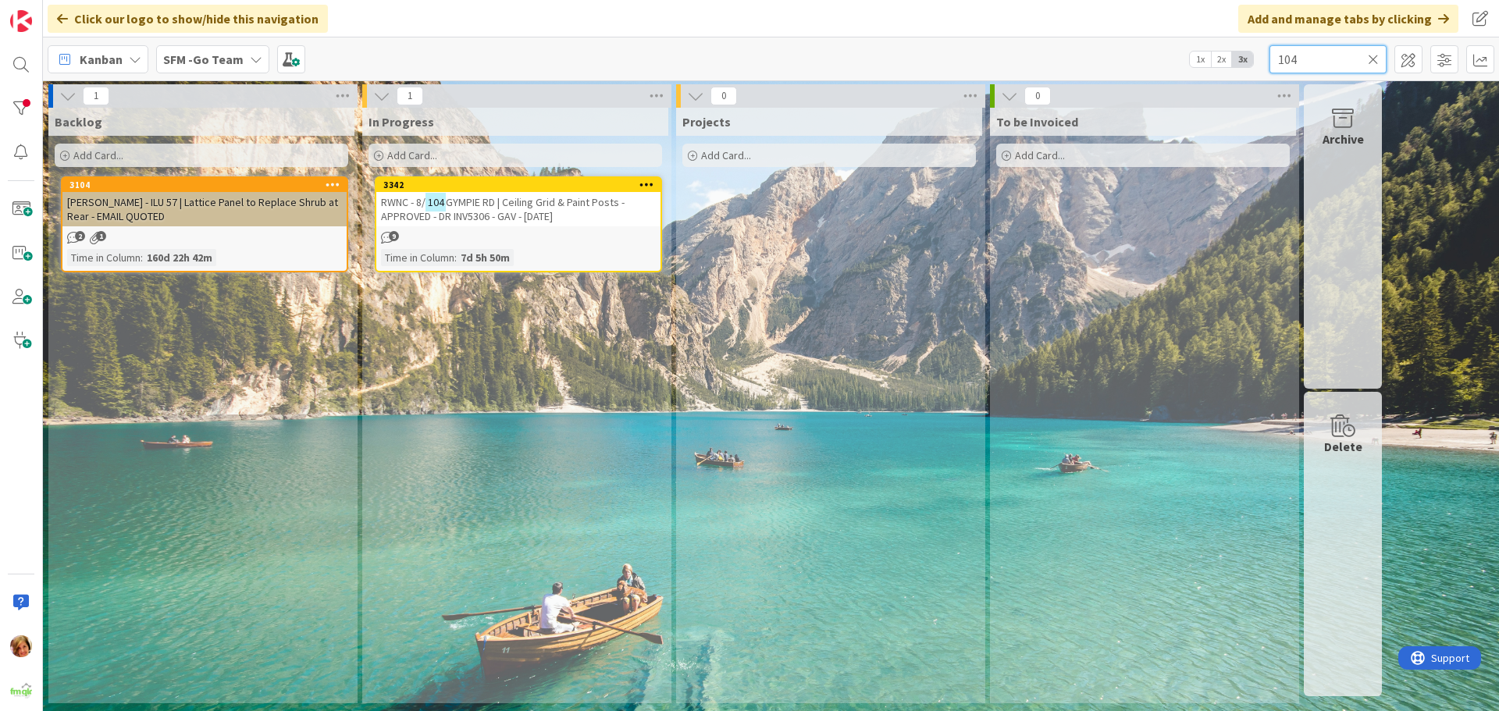
click at [1333, 52] on input "104" at bounding box center [1327, 59] width 117 height 28
type input "1"
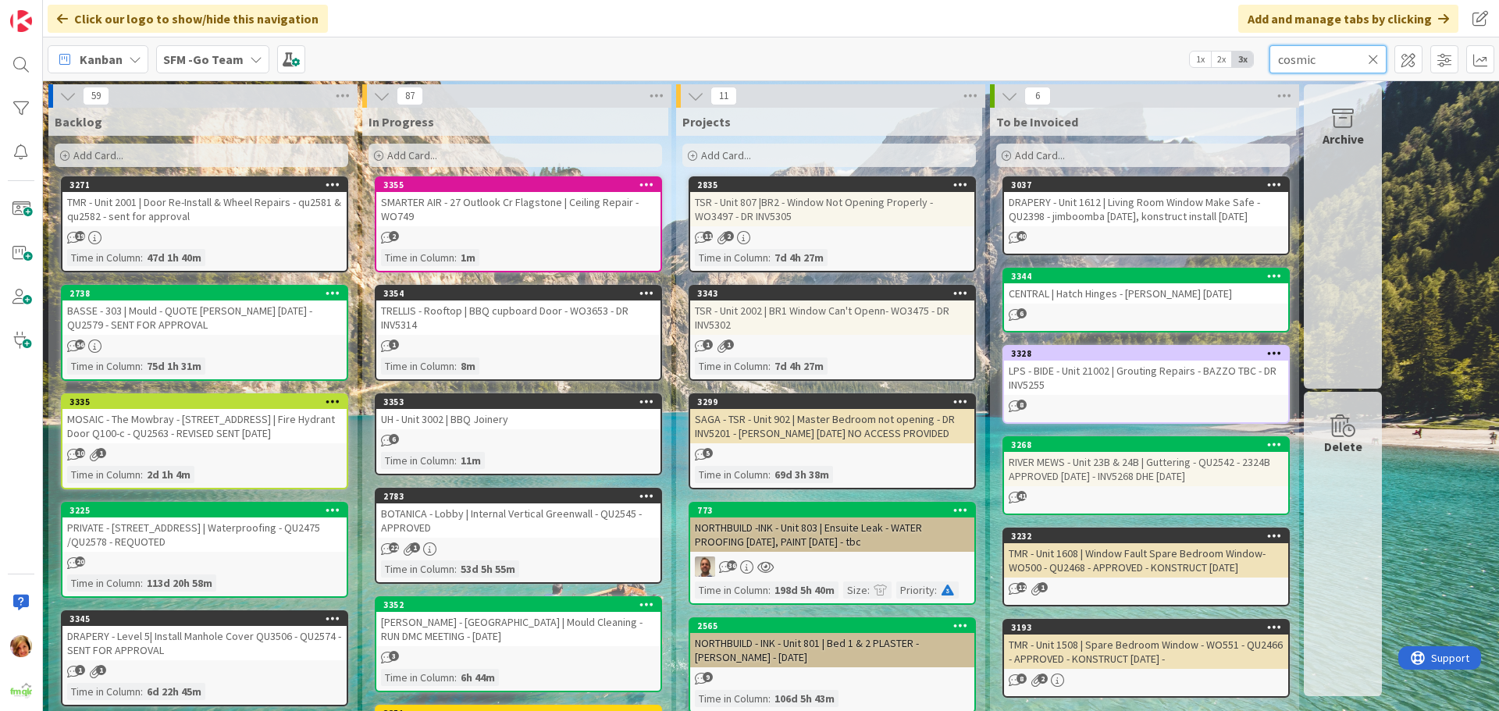
type input "cosmic"
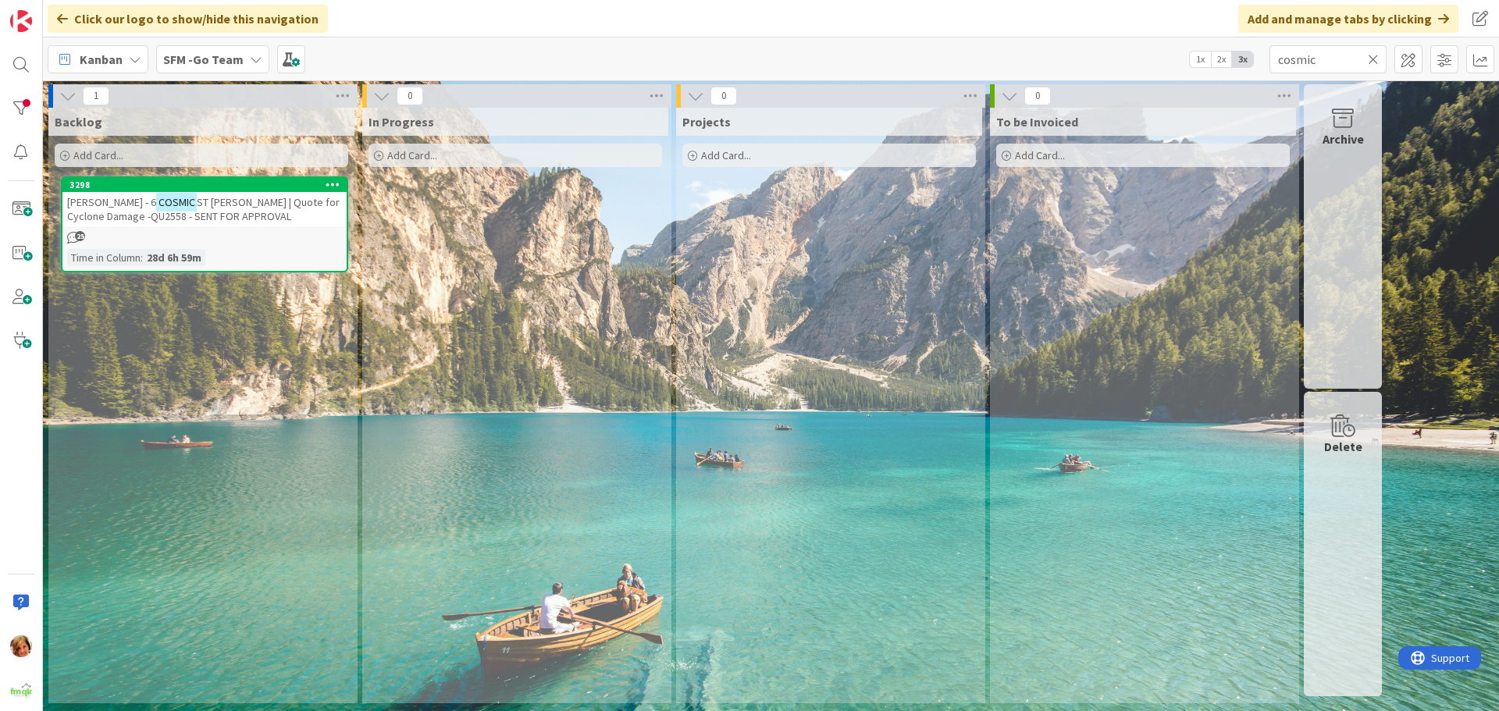
click at [210, 212] on span "ST [PERSON_NAME] | Quote for Cyclone Damage -QU2558 - SENT FOR APPROVAL" at bounding box center [203, 209] width 272 height 28
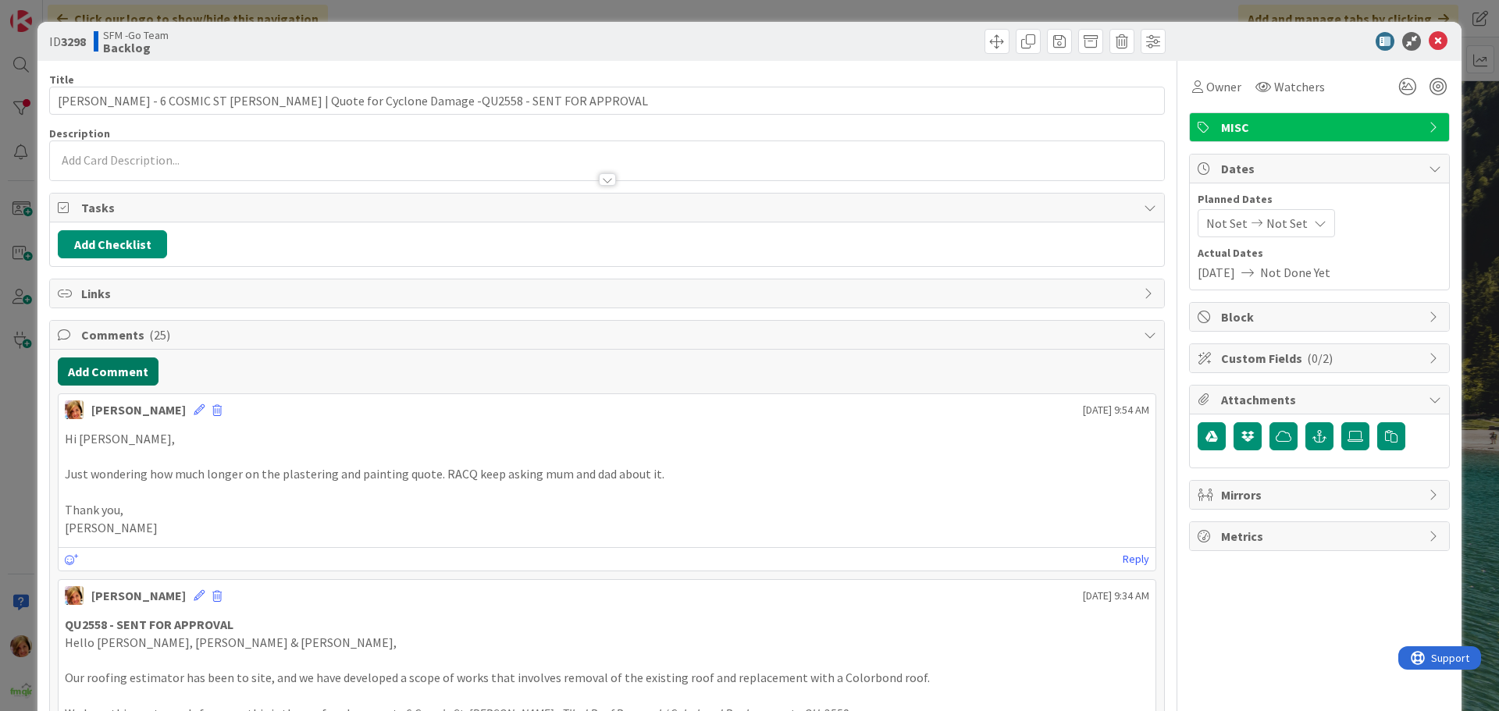
click at [131, 372] on button "Add Comment" at bounding box center [108, 372] width 101 height 28
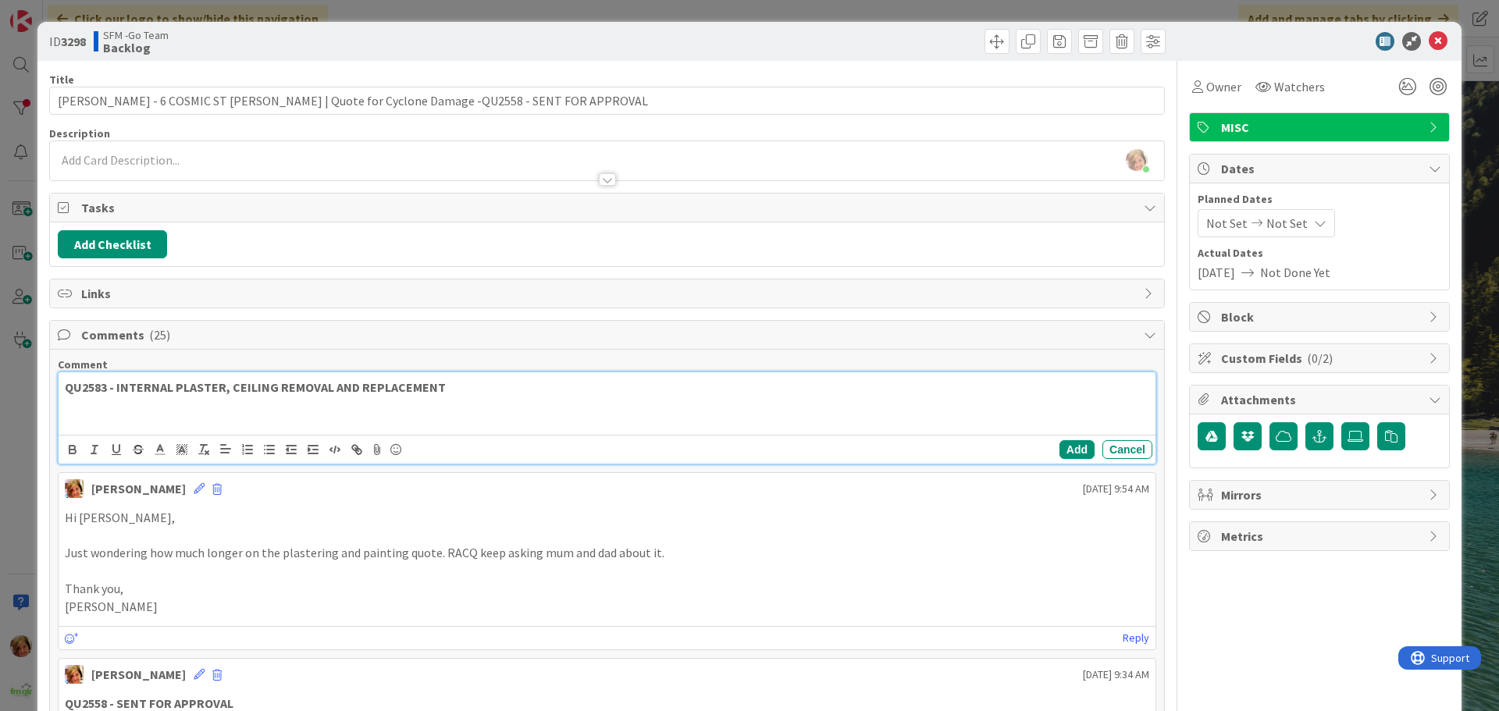
click at [485, 379] on p "QU2583 - INTERNAL PLASTER, CEILING REMOVAL AND REPLACEMENT" at bounding box center [607, 388] width 1084 height 18
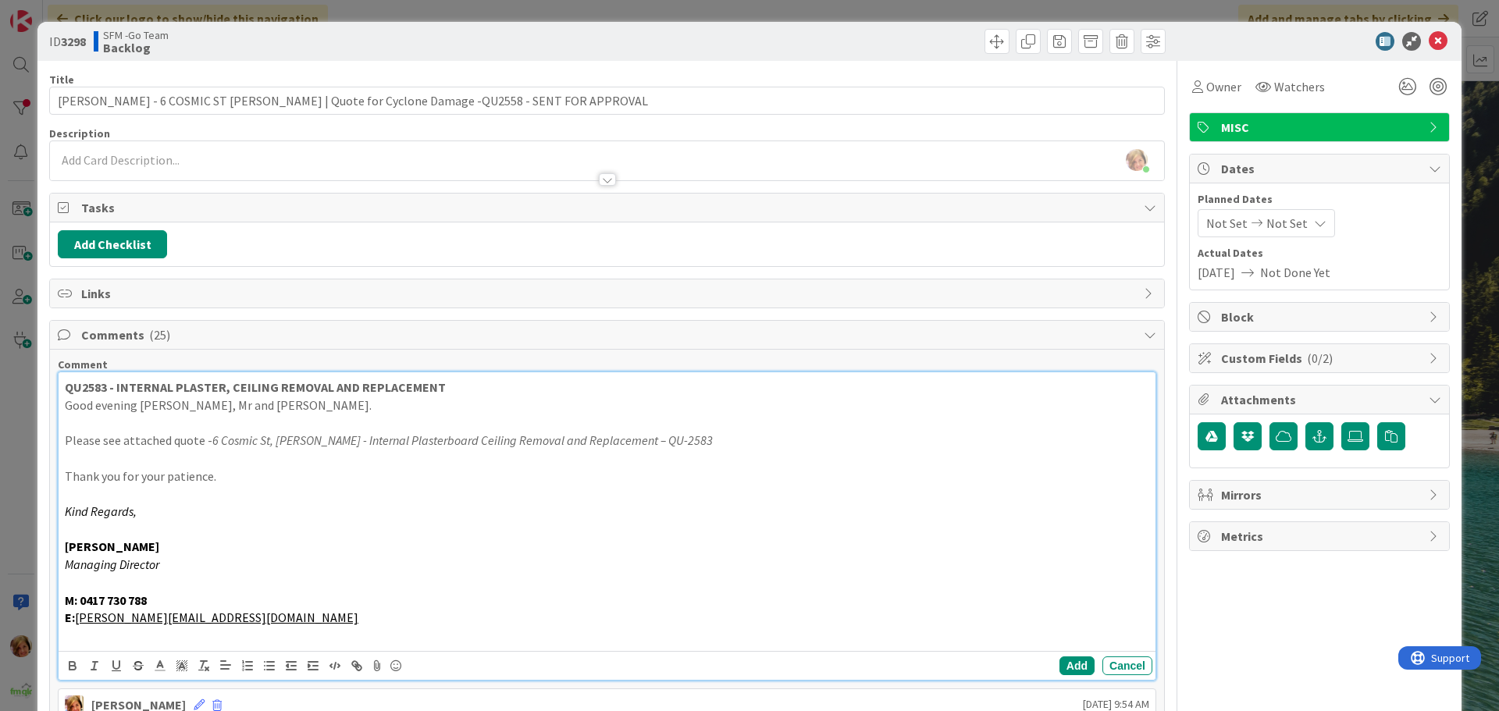
scroll to position [312, 0]
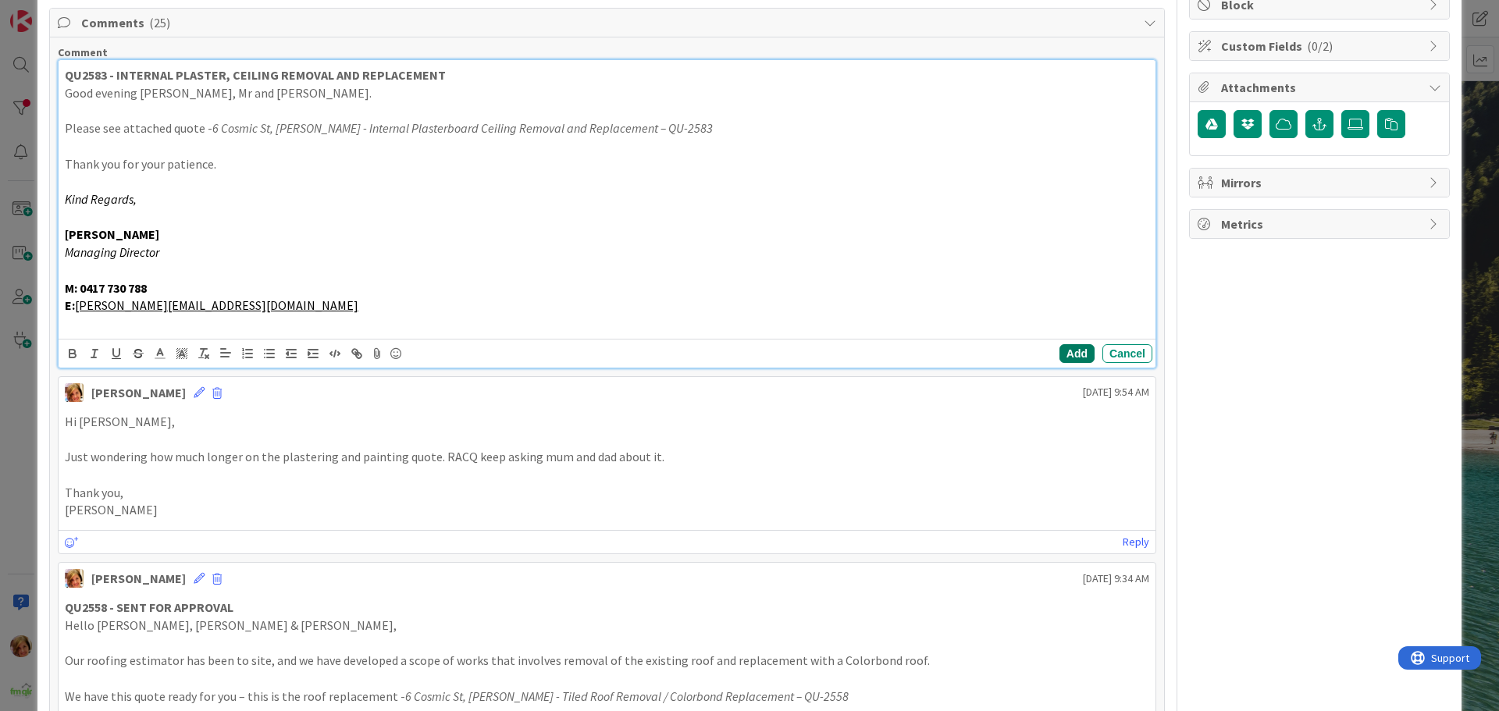
click at [1064, 349] on button "Add" at bounding box center [1076, 353] width 35 height 19
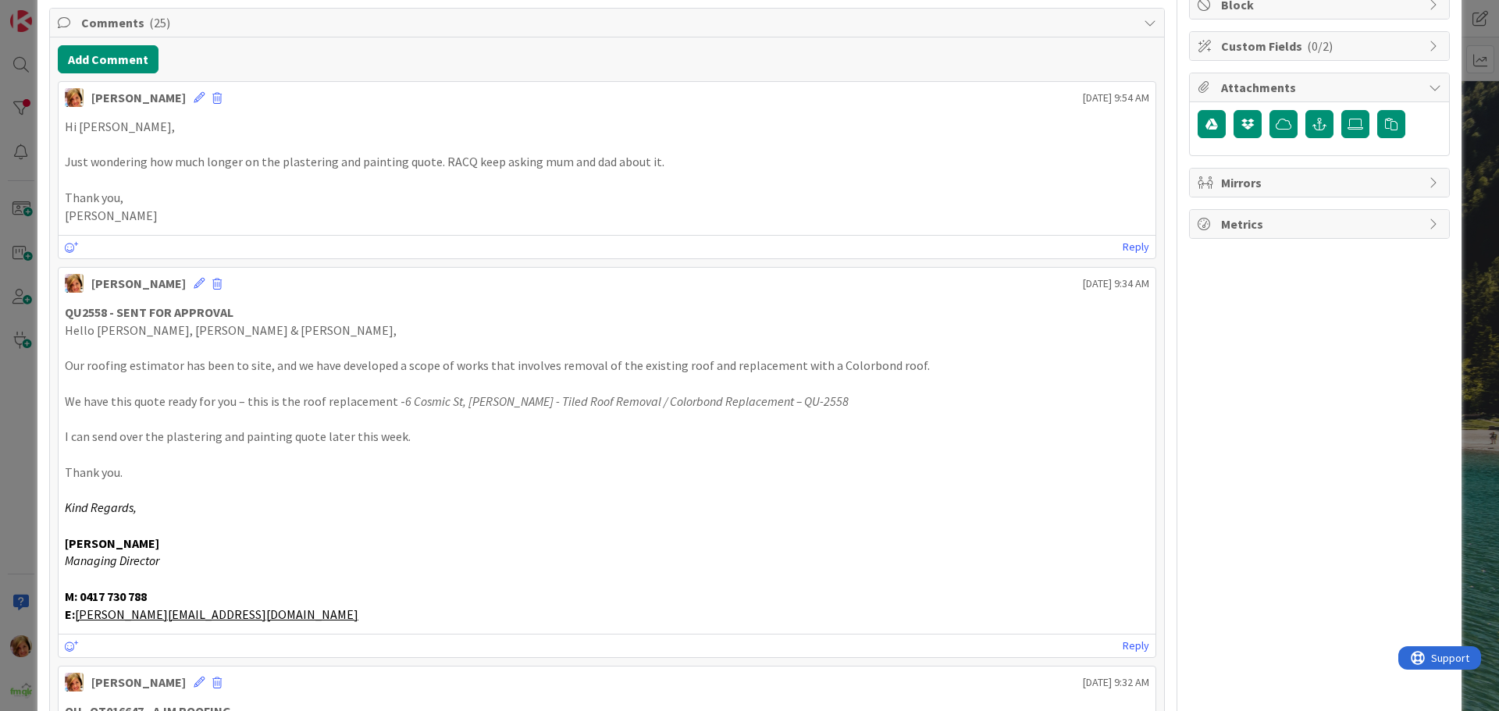
scroll to position [0, 0]
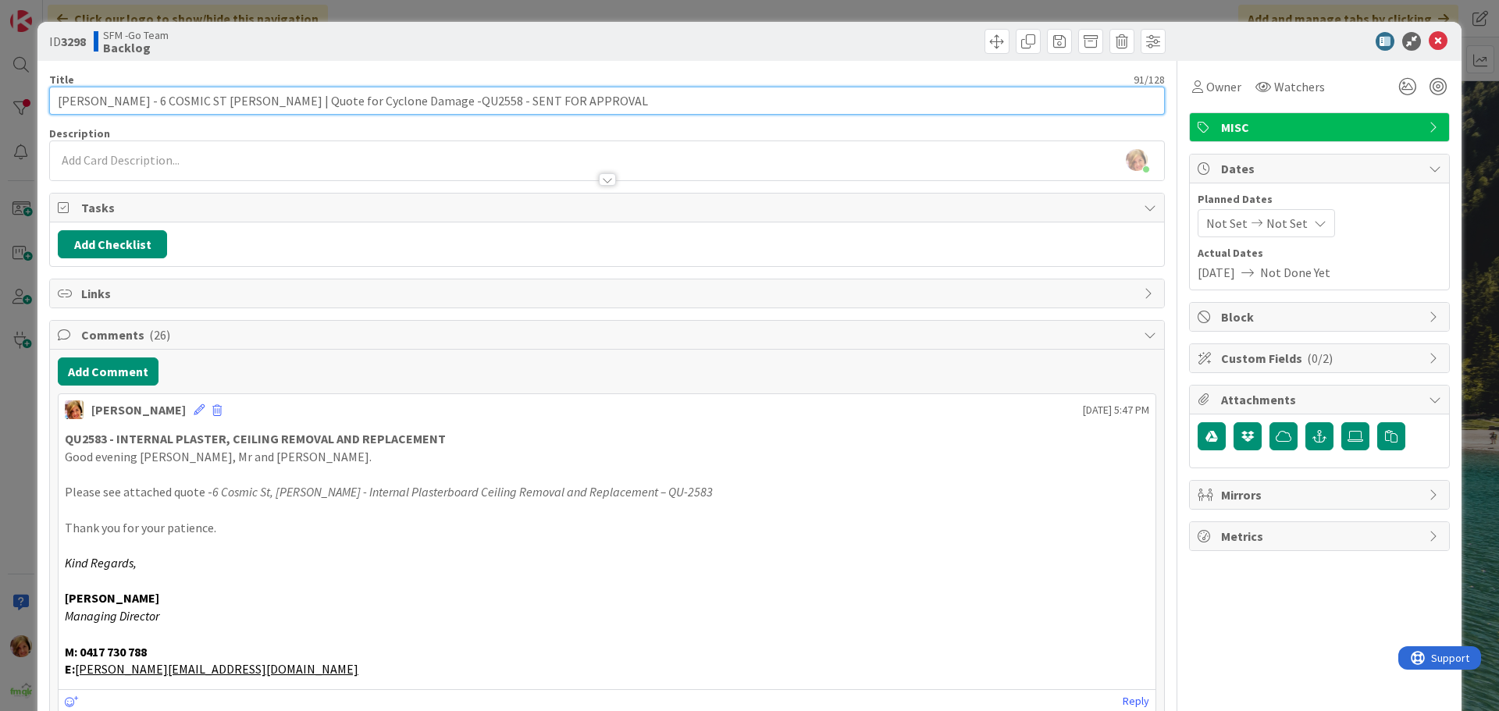
click at [476, 98] on input "[PERSON_NAME] - 6 COSMIC ST [PERSON_NAME] | Quote for Cyclone Damage -QU2558 - …" at bounding box center [607, 101] width 1116 height 28
type input "[PERSON_NAME] - 6 COSMIC ST [PERSON_NAME] | Quote for Cyclone Damage -QU2558/25…"
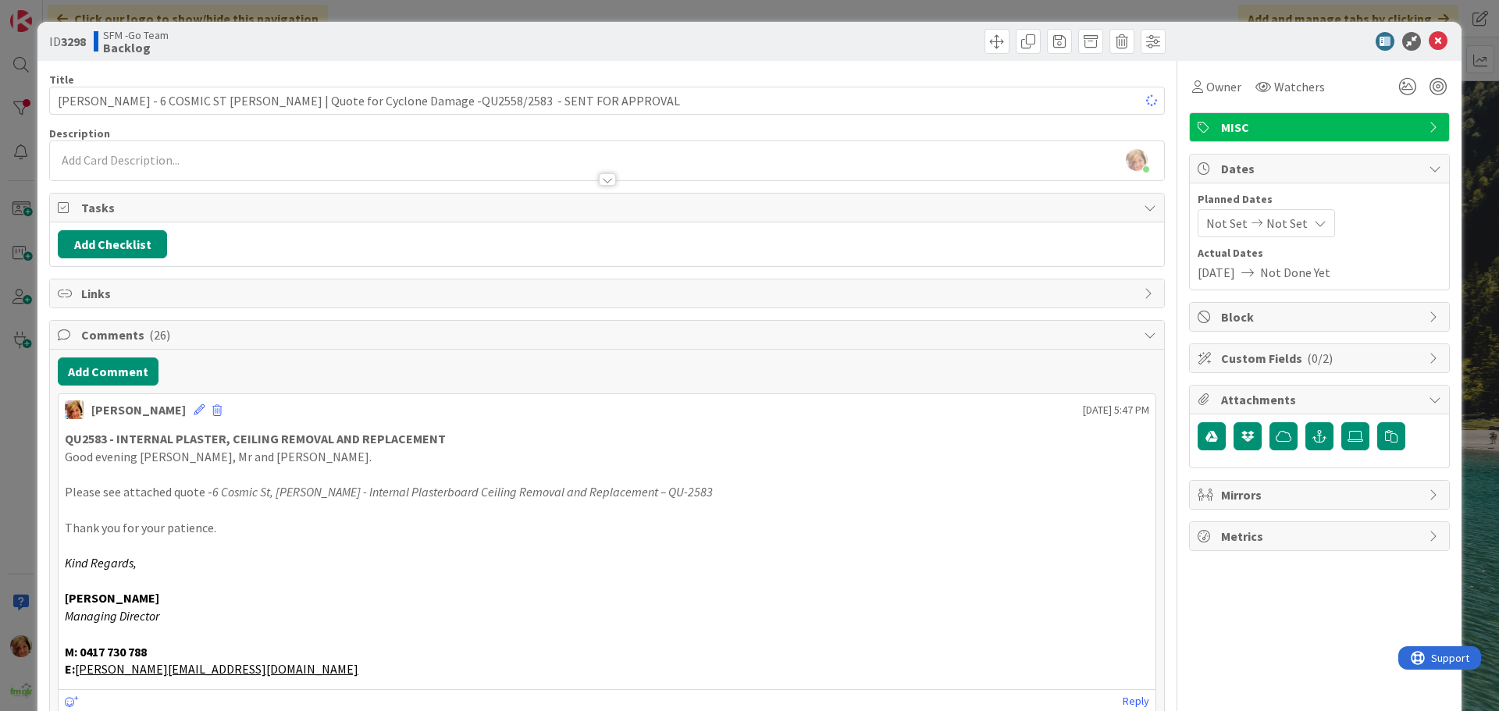
click at [698, 40] on div at bounding box center [888, 41] width 554 height 25
drag, startPoint x: 1422, startPoint y: 37, endPoint x: 784, endPoint y: 45, distance: 637.9
click at [1429, 38] on icon at bounding box center [1438, 41] width 19 height 19
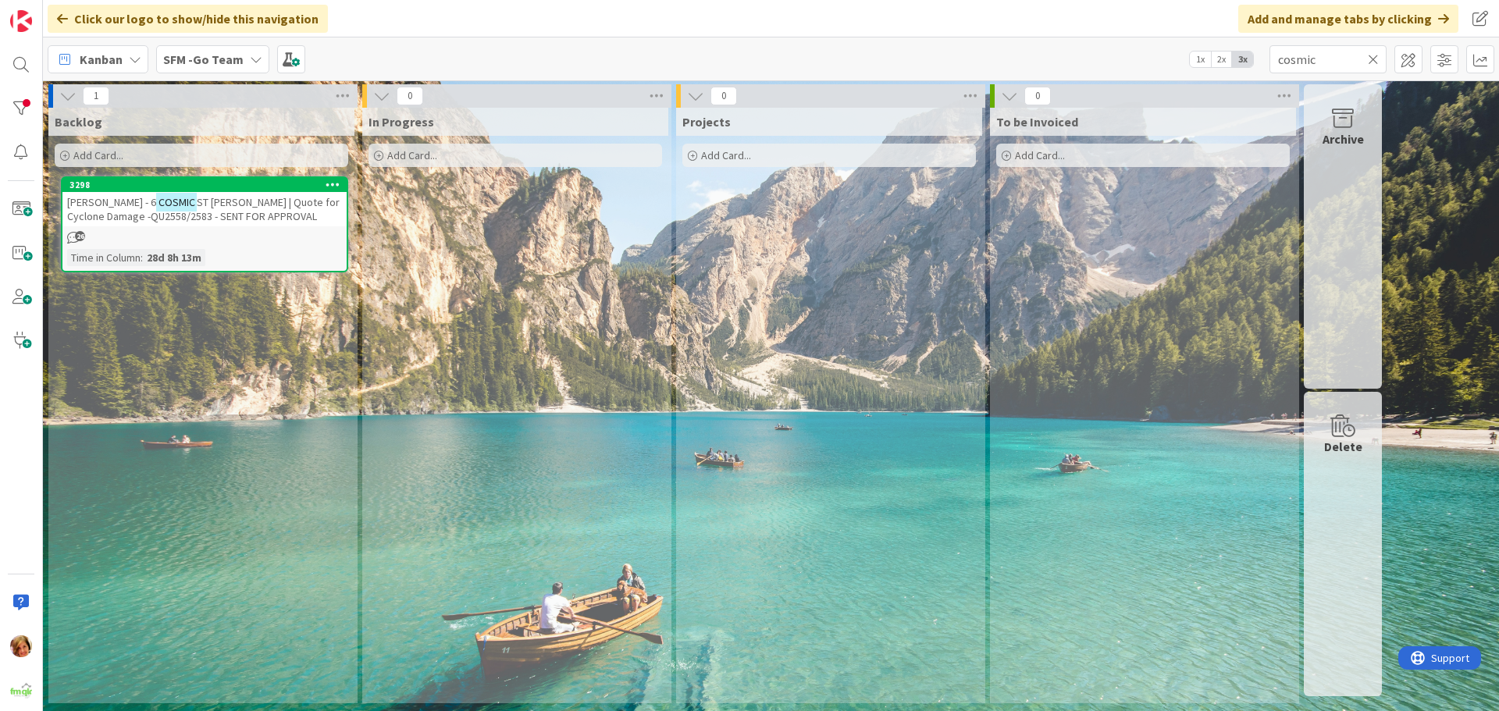
click at [1376, 59] on icon at bounding box center [1373, 59] width 11 height 14
